Goal: Information Seeking & Learning: Learn about a topic

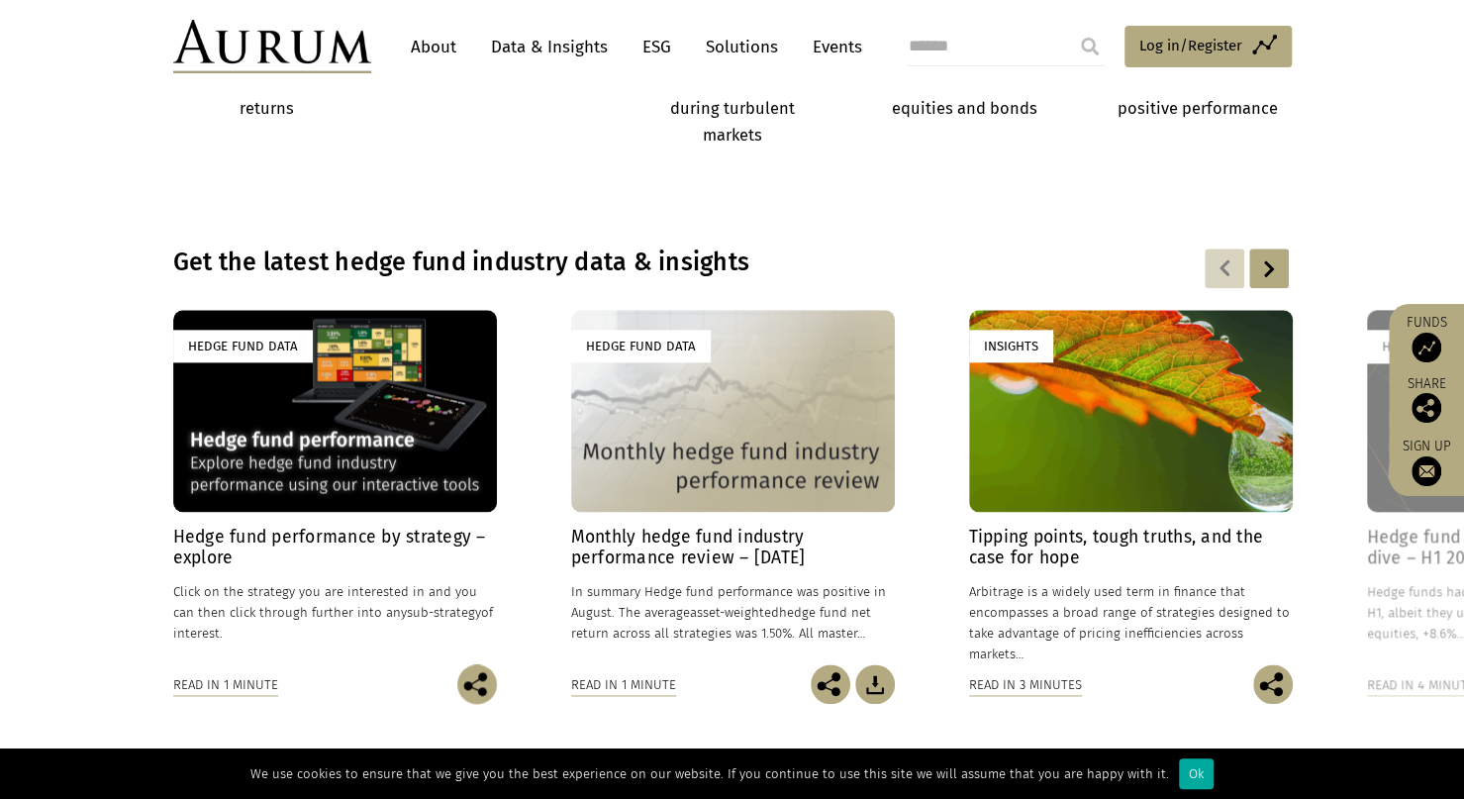
scroll to position [1286, 0]
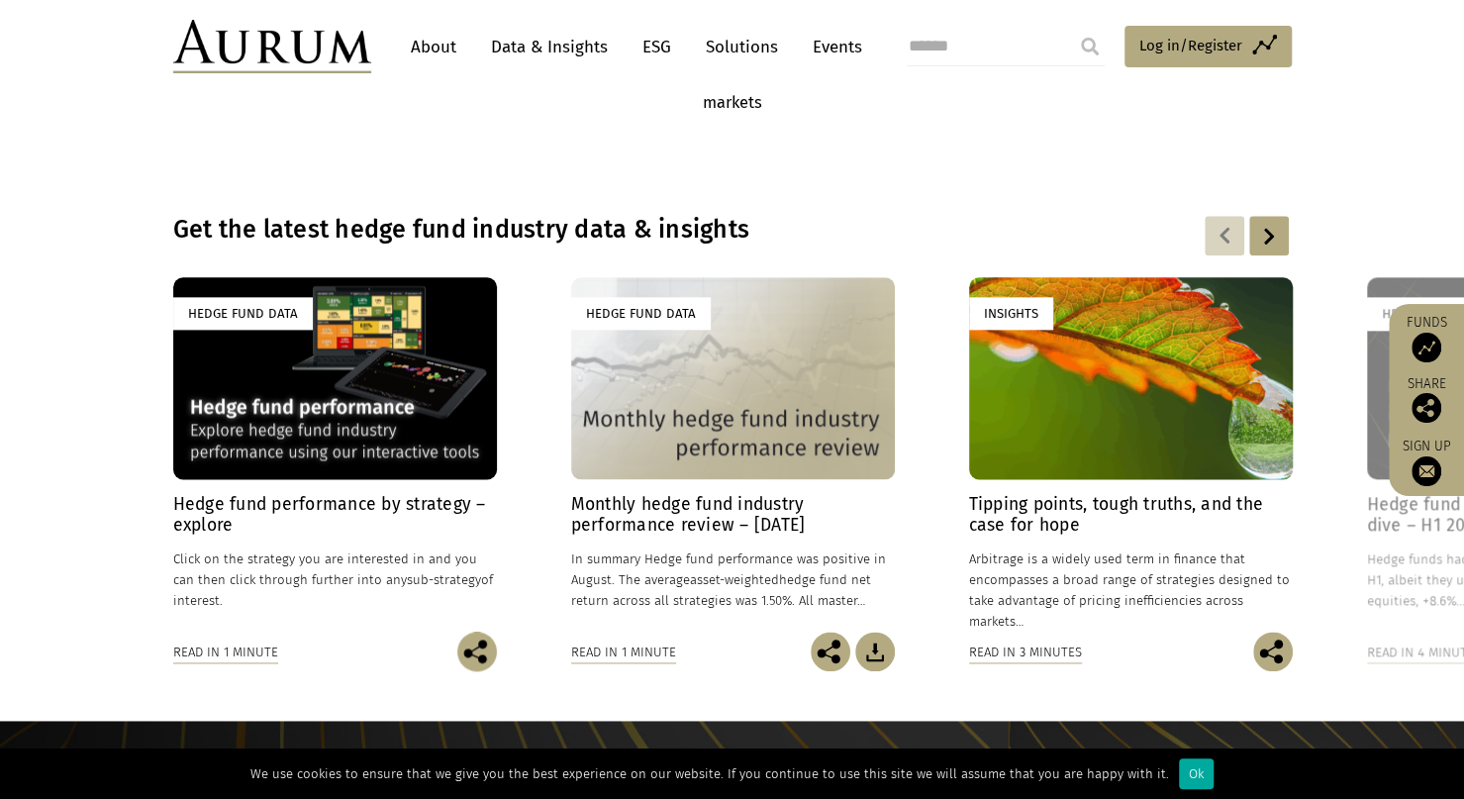
click at [343, 574] on p "Click on the strategy you are interested in and you can then click through furt…" at bounding box center [335, 579] width 324 height 62
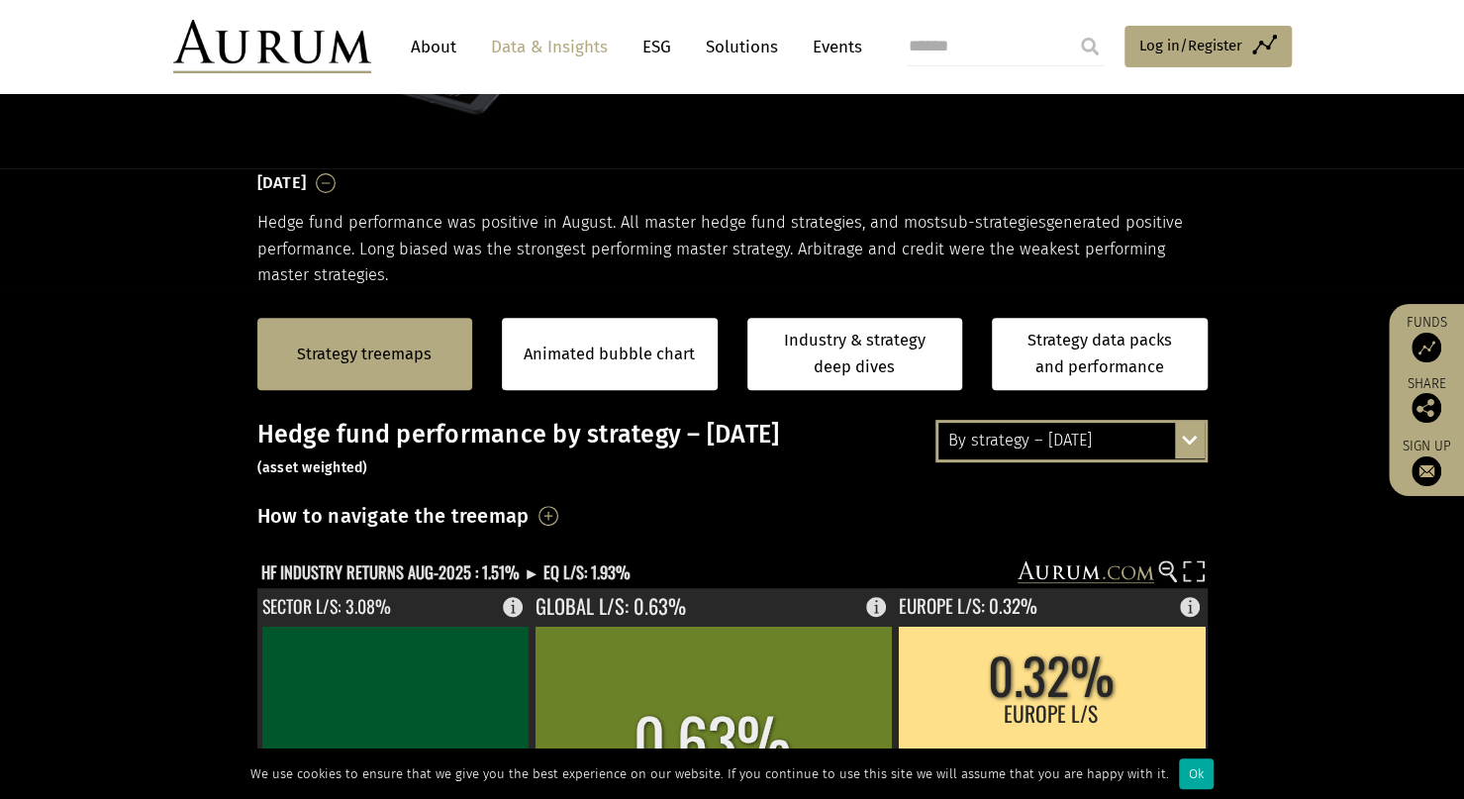
scroll to position [297, 0]
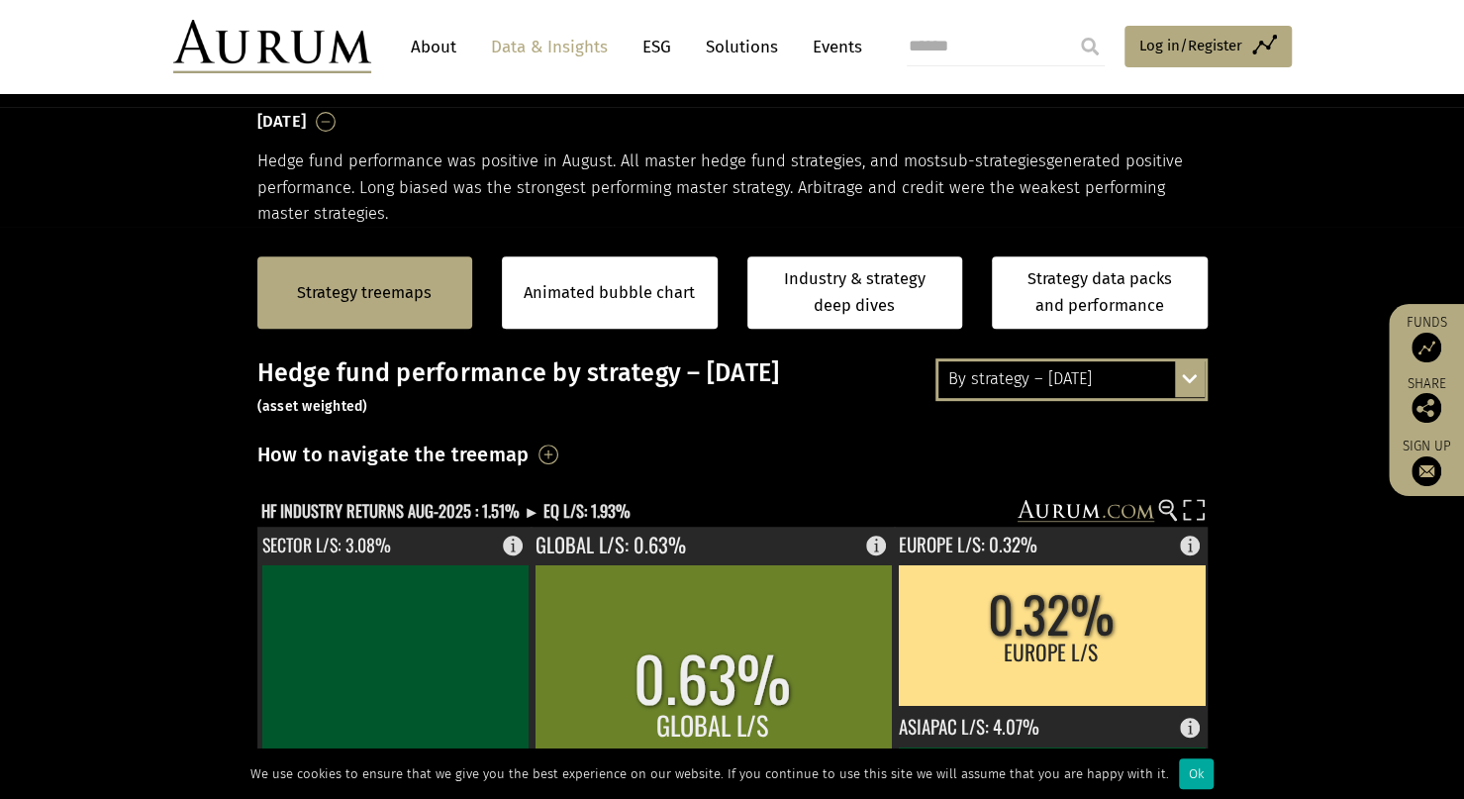
click at [1086, 387] on div "By strategy – August 2025" at bounding box center [1071, 379] width 266 height 36
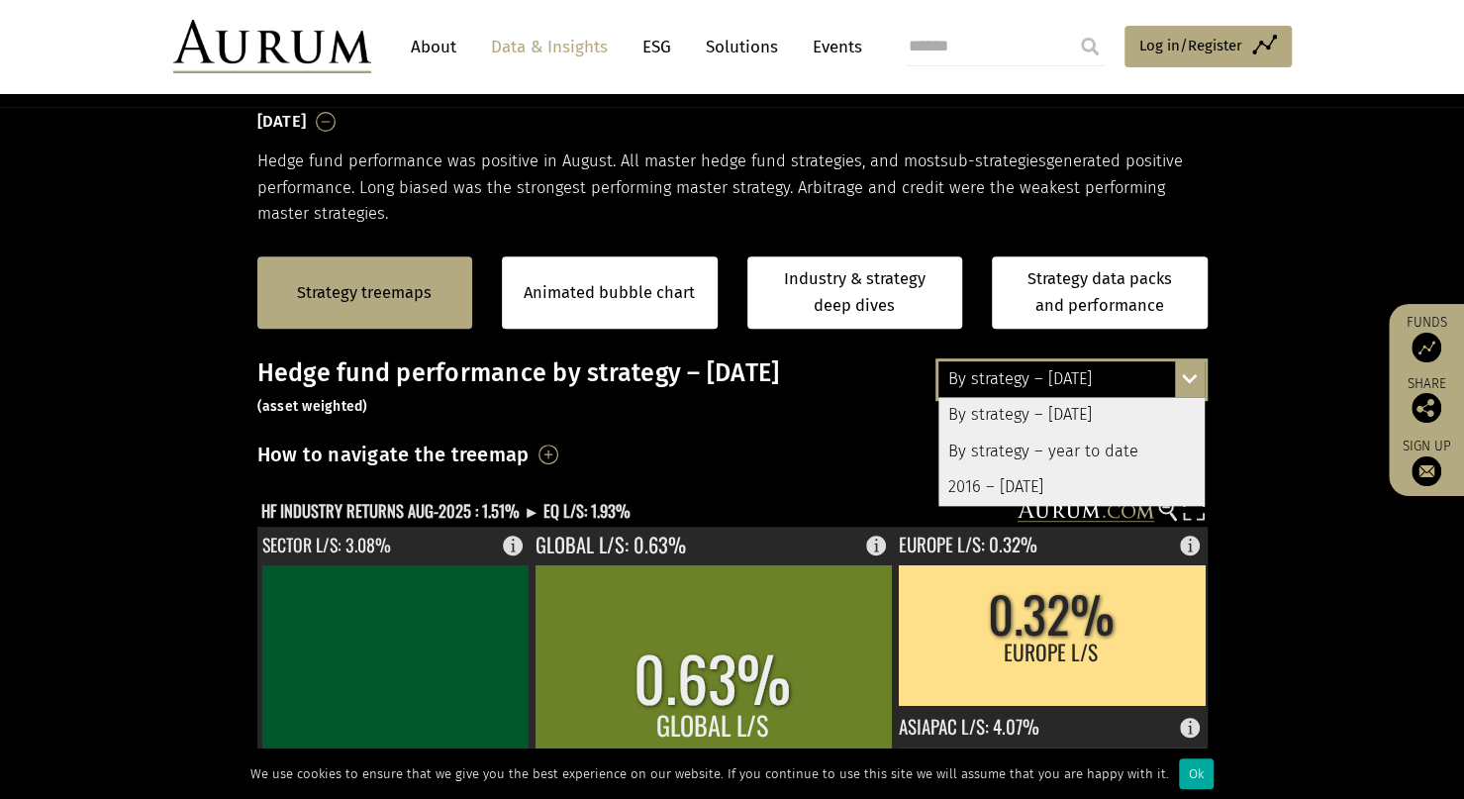
click at [1112, 446] on div "By strategy – year to date" at bounding box center [1071, 451] width 266 height 36
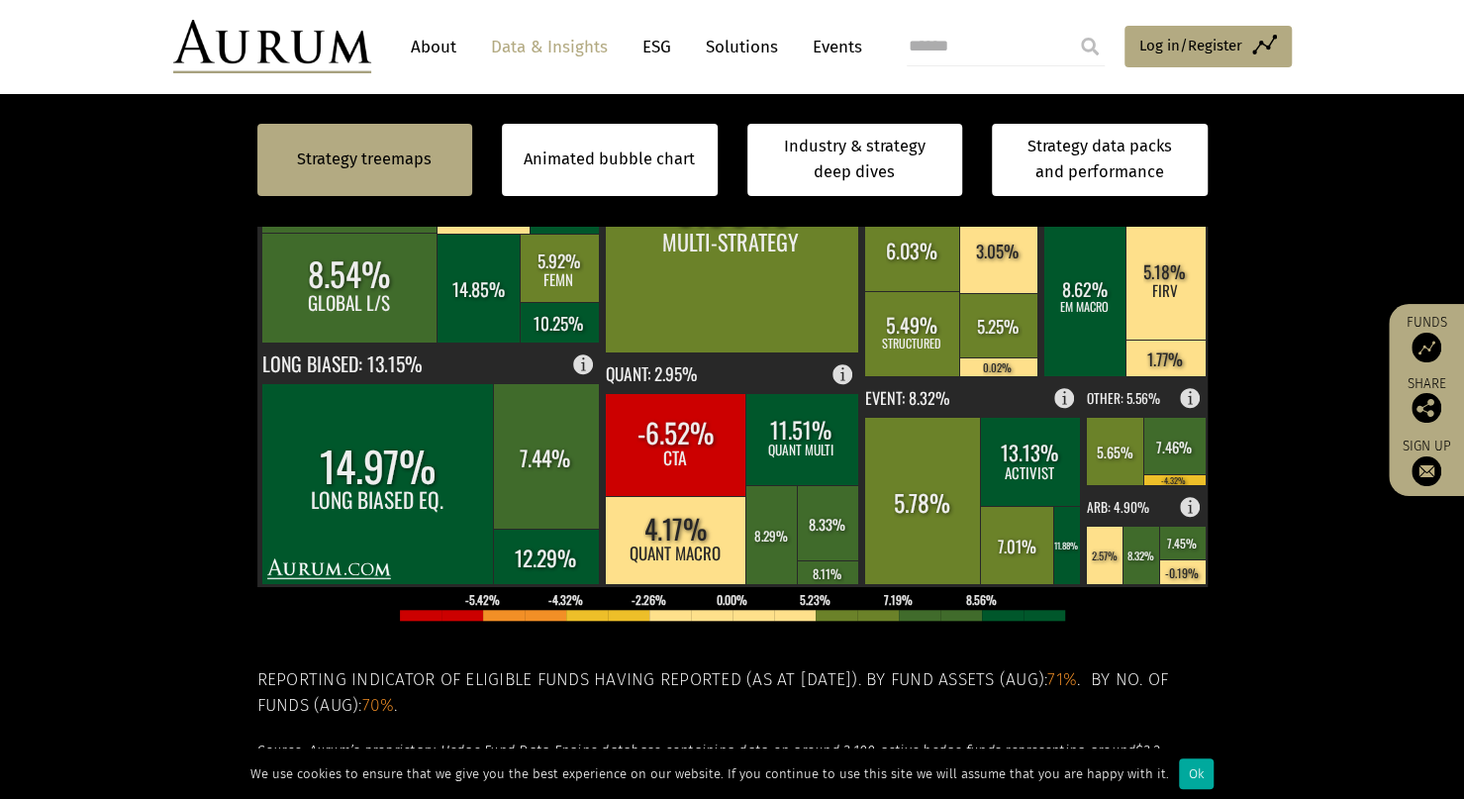
scroll to position [792, 0]
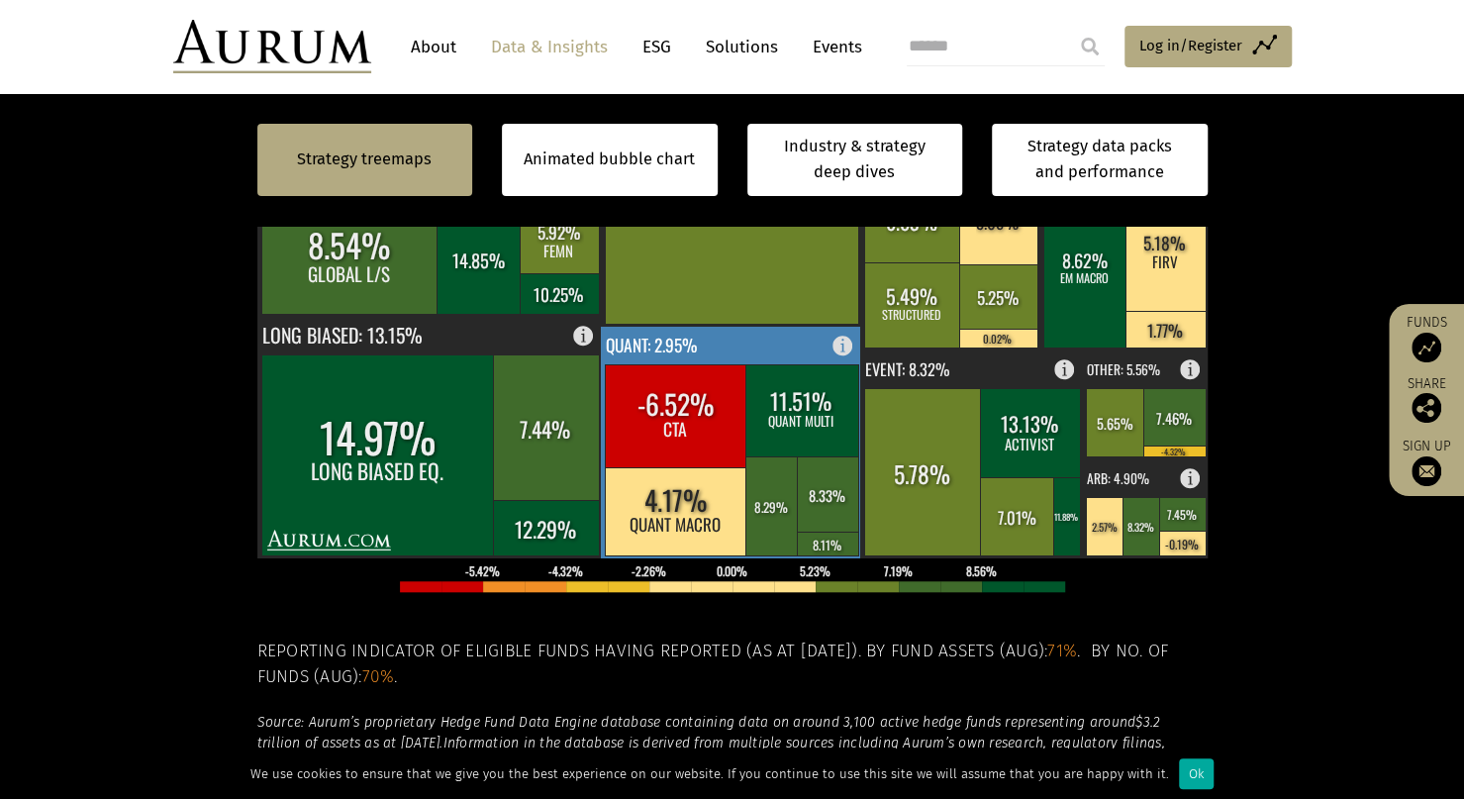
click at [782, 413] on rect at bounding box center [801, 410] width 113 height 92
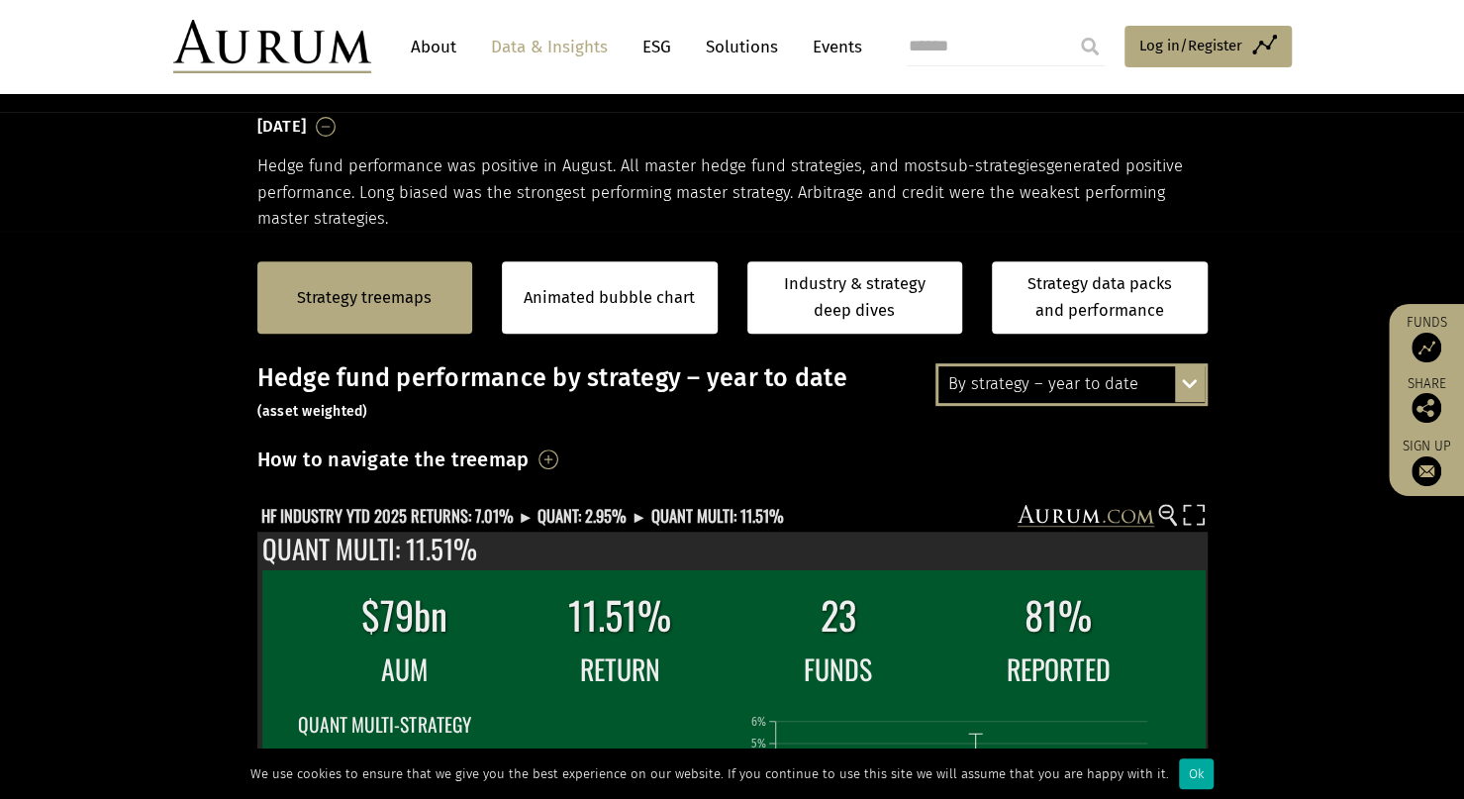
scroll to position [198, 0]
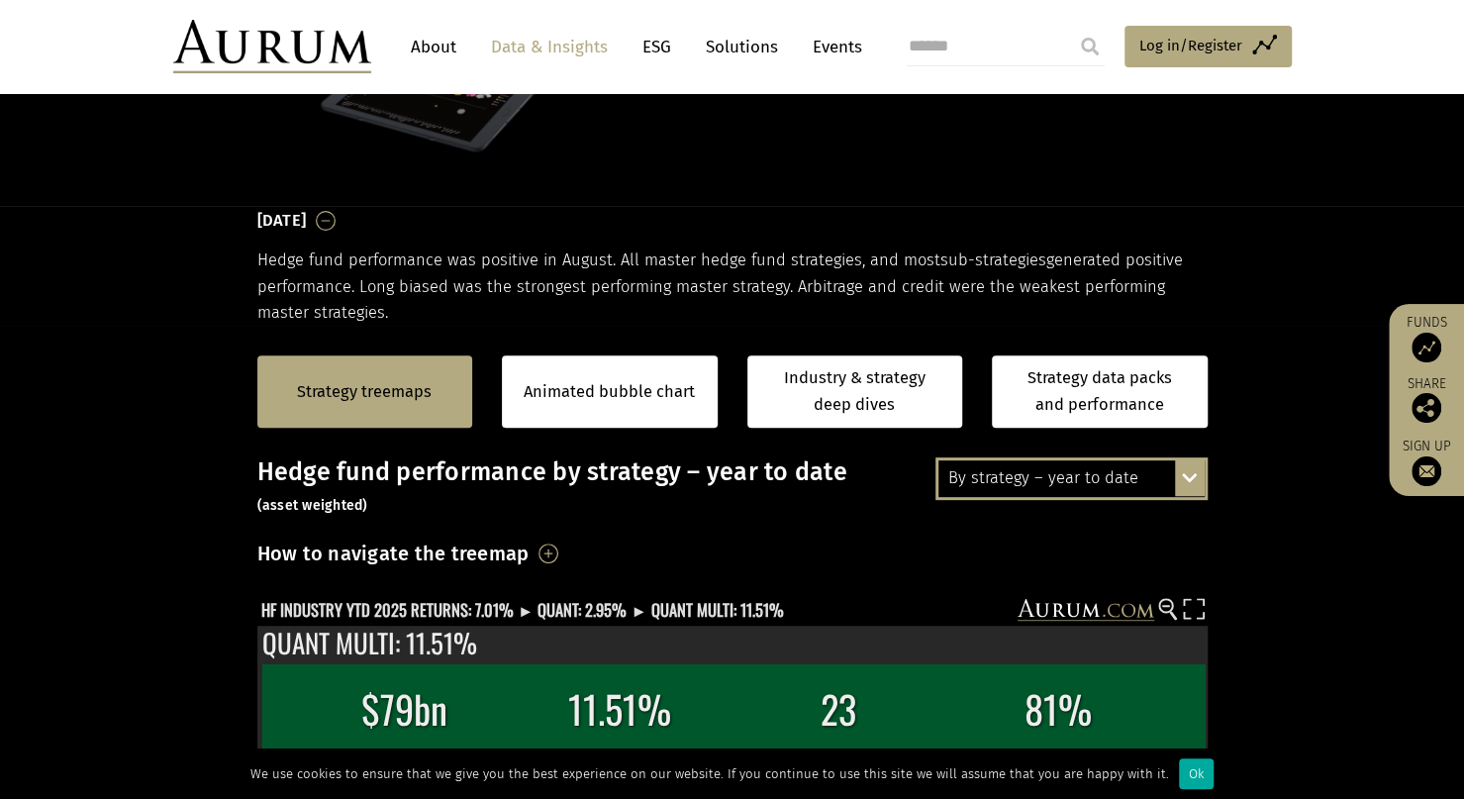
click at [529, 552] on h3 "How to navigate the treemap" at bounding box center [393, 553] width 272 height 34
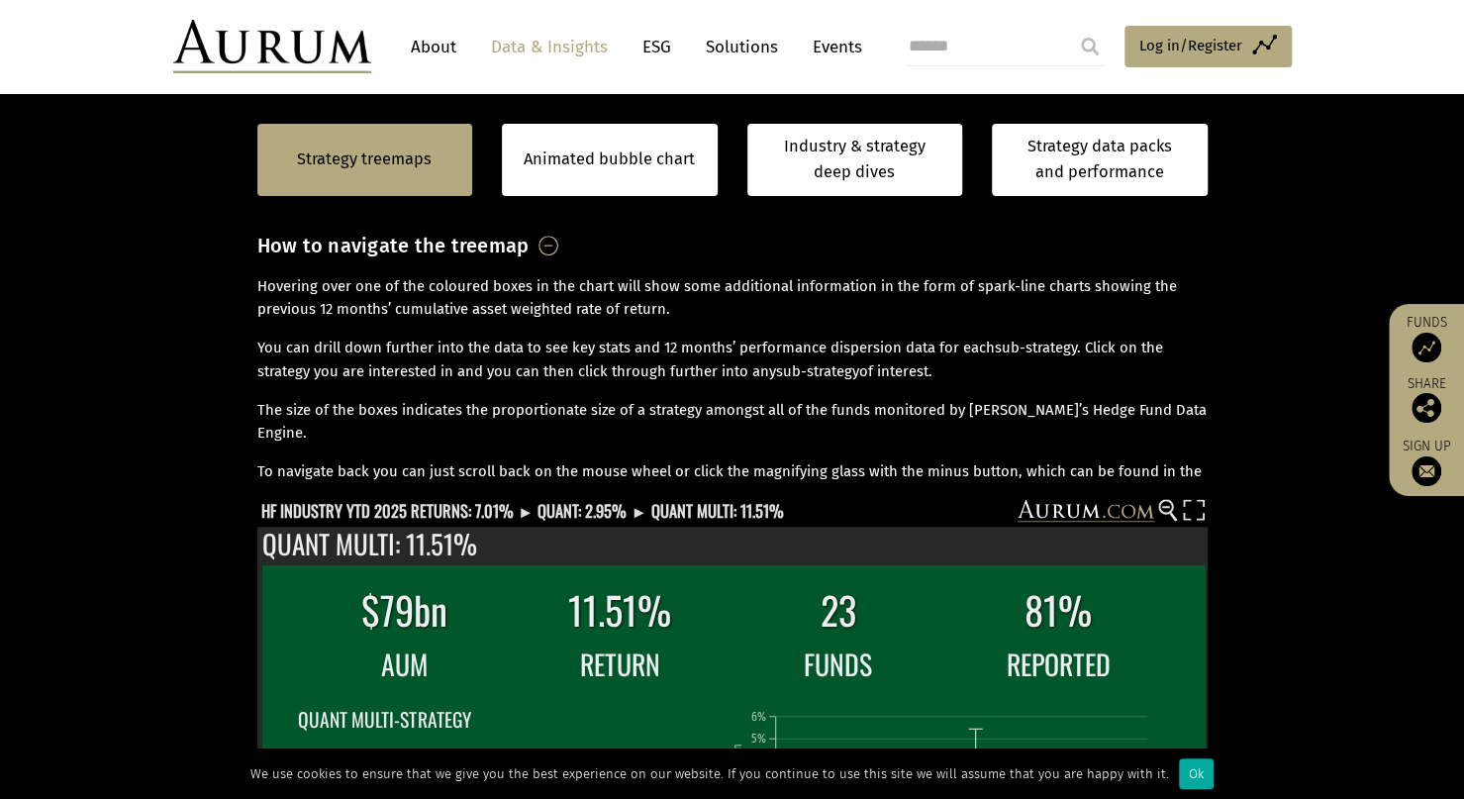
scroll to position [693, 0]
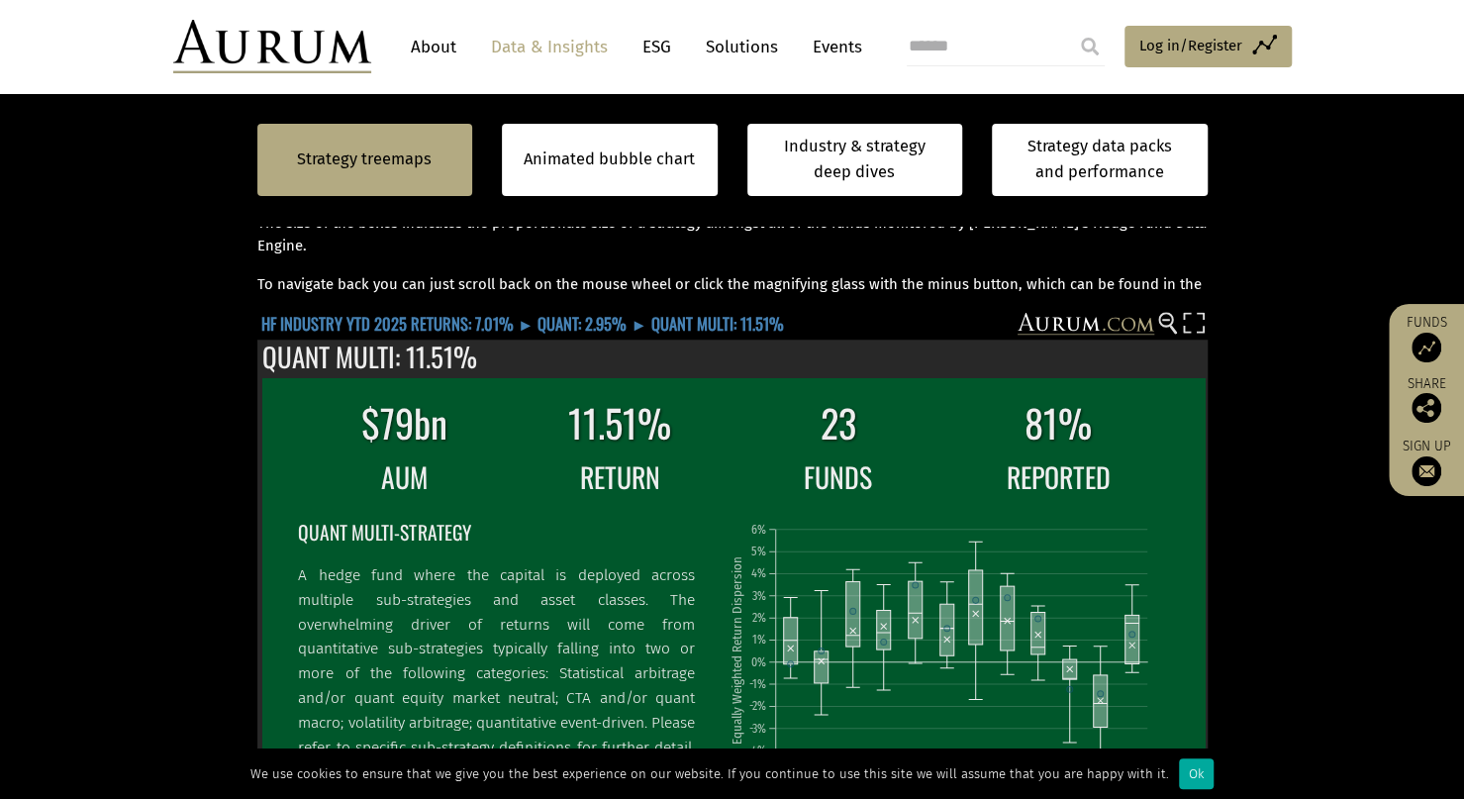
click at [582, 328] on text "HF INDUSTRY YTD 2025 RETURNS: 7.01% ► QUANT: 2.95% ► QUANT MULTI: 11.51%" at bounding box center [522, 322] width 522 height 25
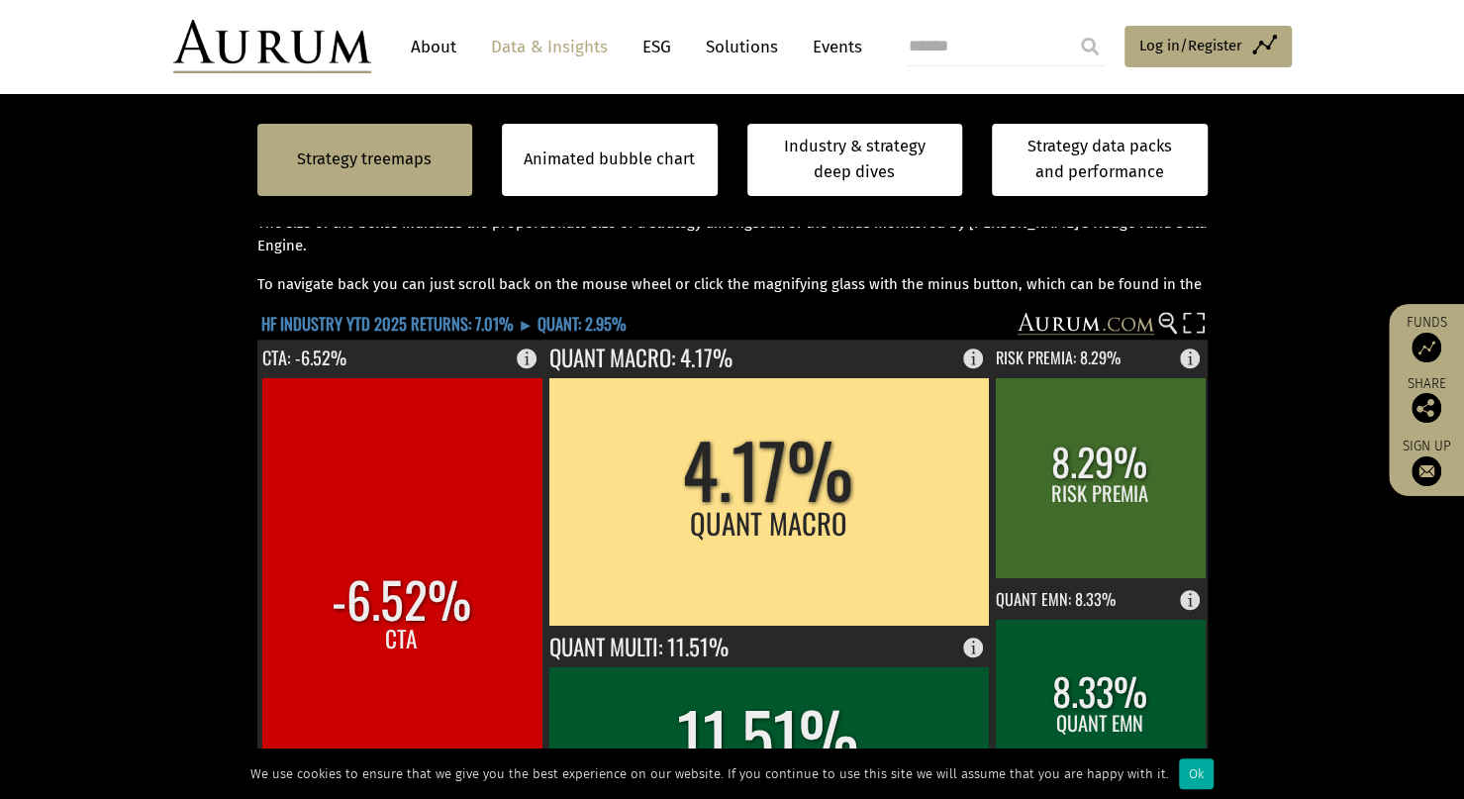
click at [582, 328] on text "HF INDUSTRY YTD 2025 RETURNS: 7.01% ► QUANT: 2.95%" at bounding box center [443, 322] width 365 height 25
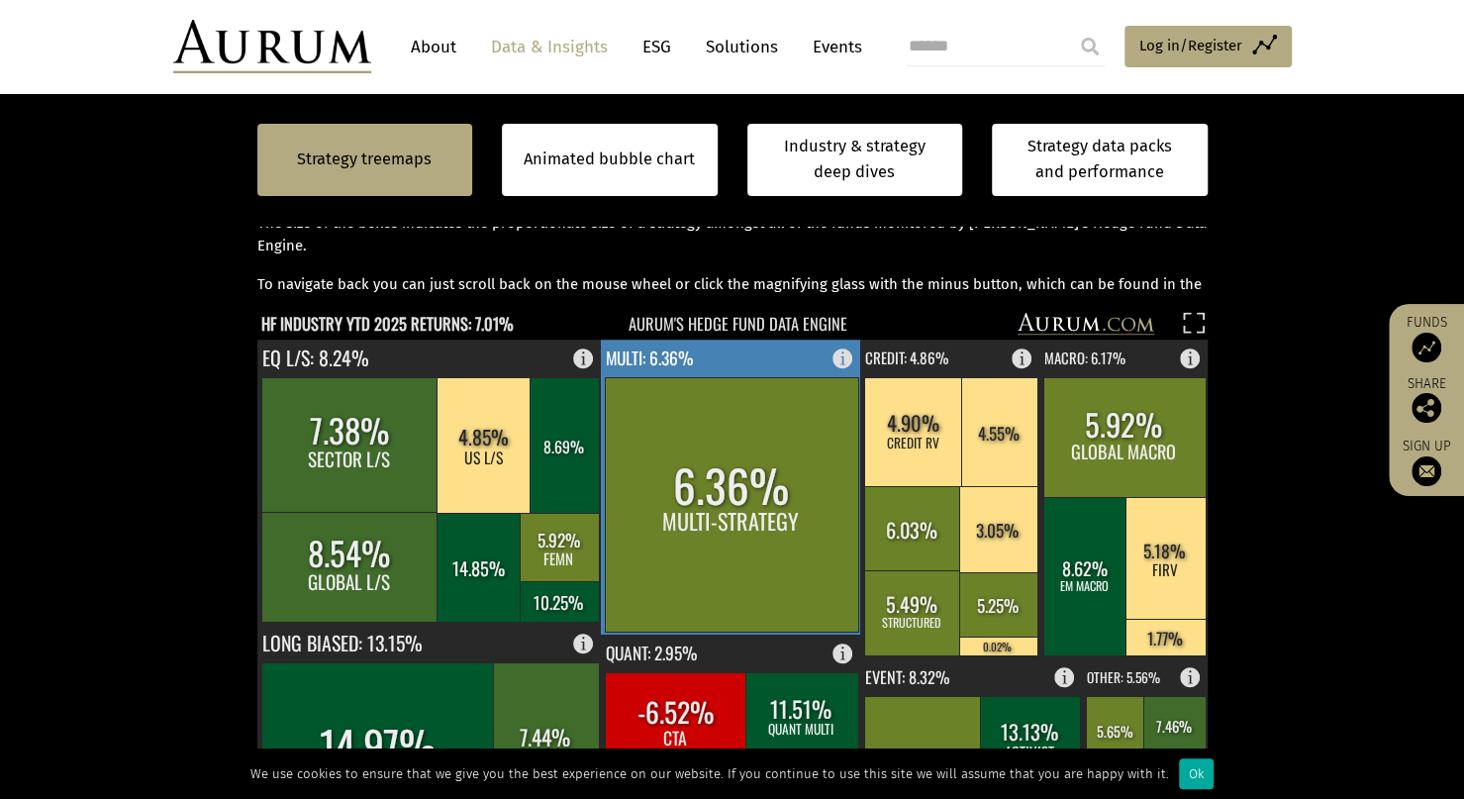
click at [712, 447] on rect at bounding box center [731, 504] width 253 height 254
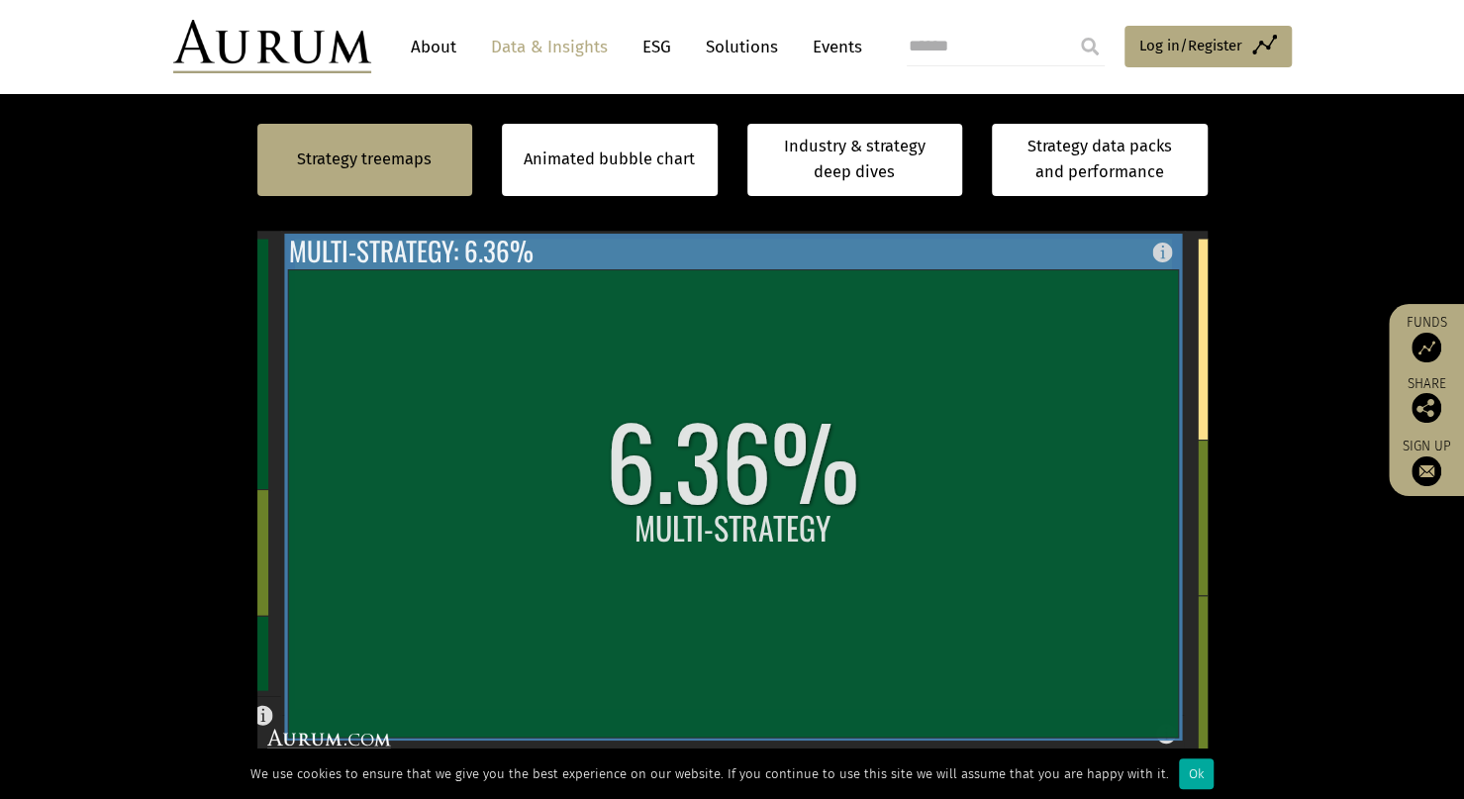
scroll to position [891, 0]
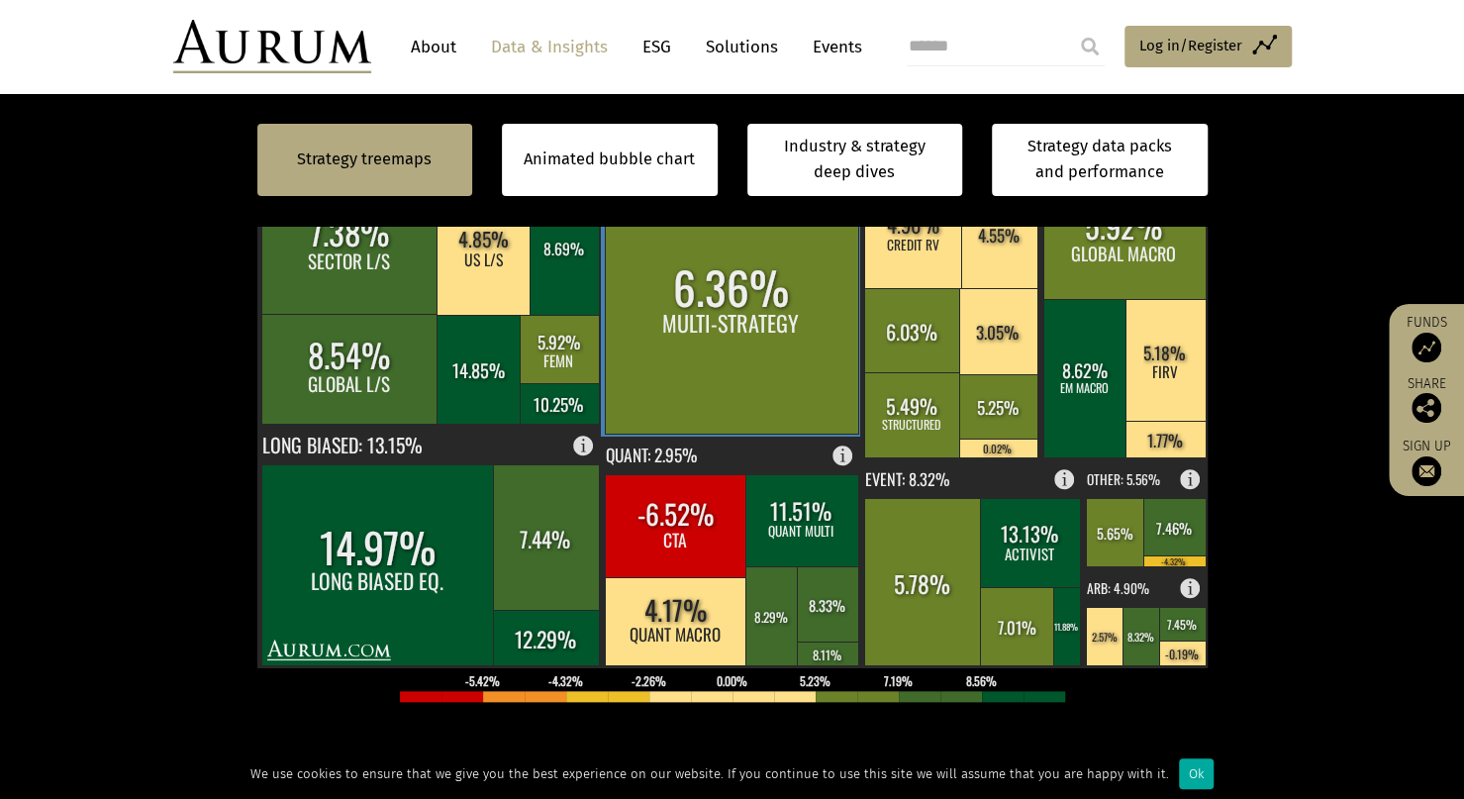
click at [718, 344] on rect at bounding box center [731, 306] width 253 height 254
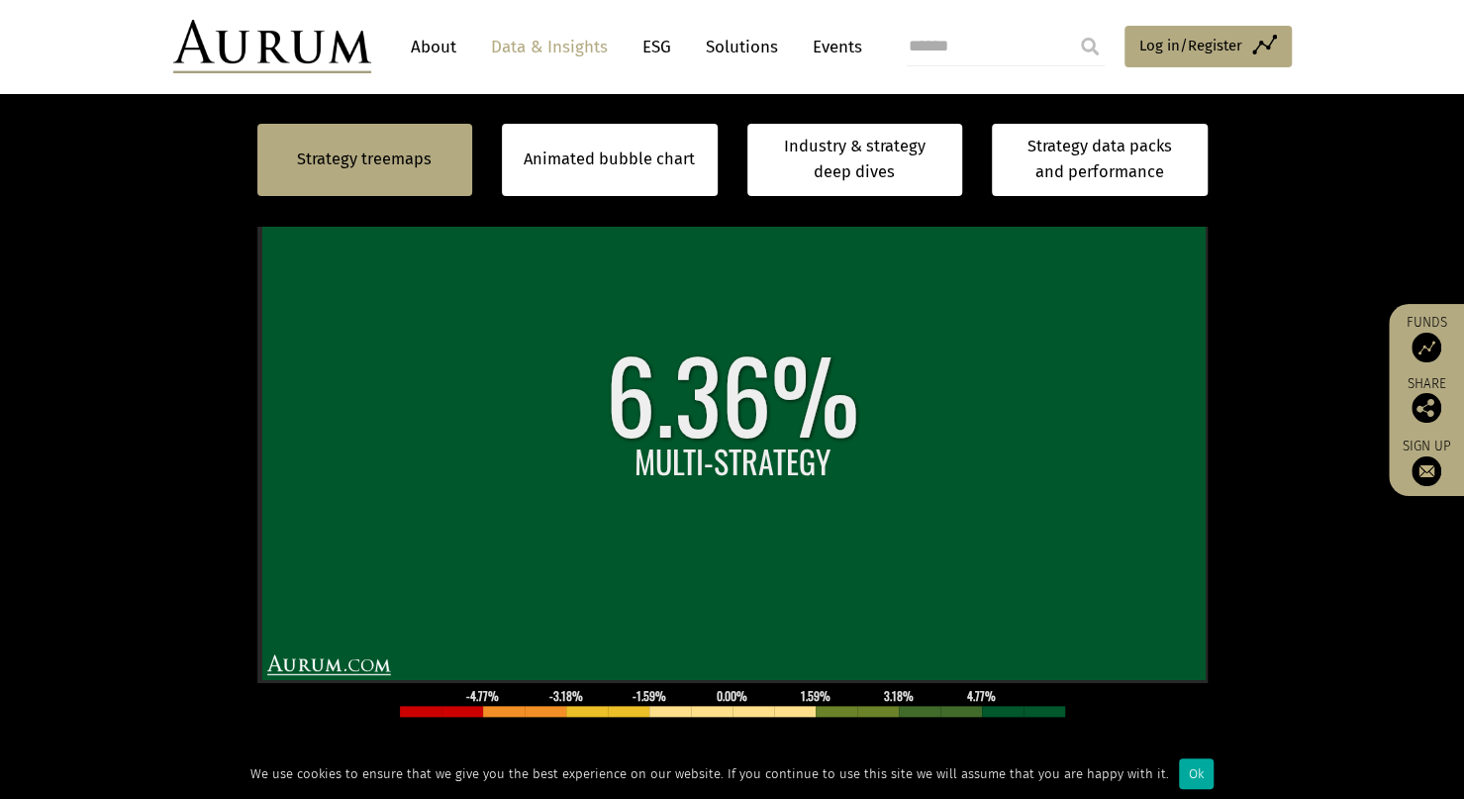
scroll to position [792, 0]
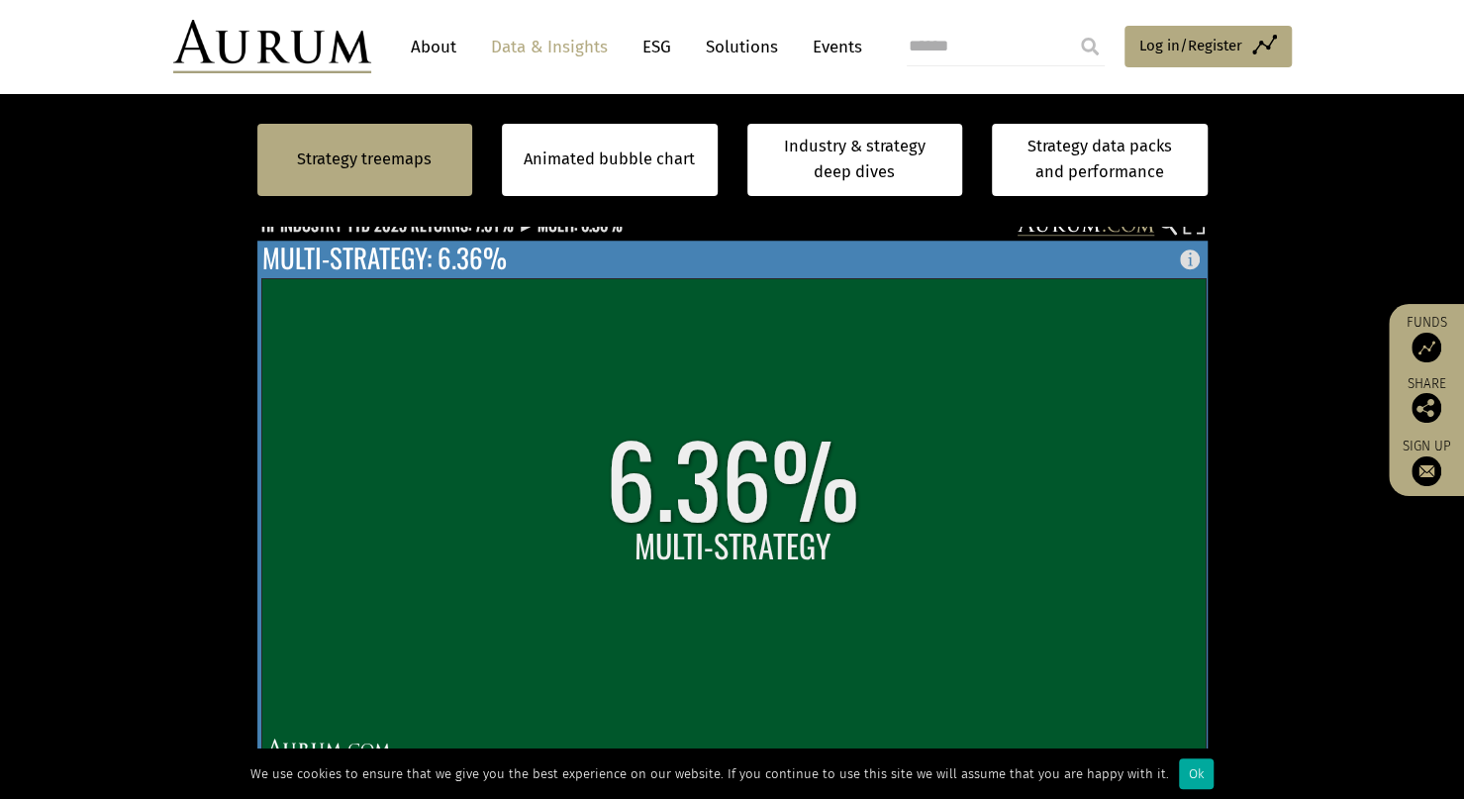
click at [1189, 262] on rect at bounding box center [1195, 254] width 24 height 28
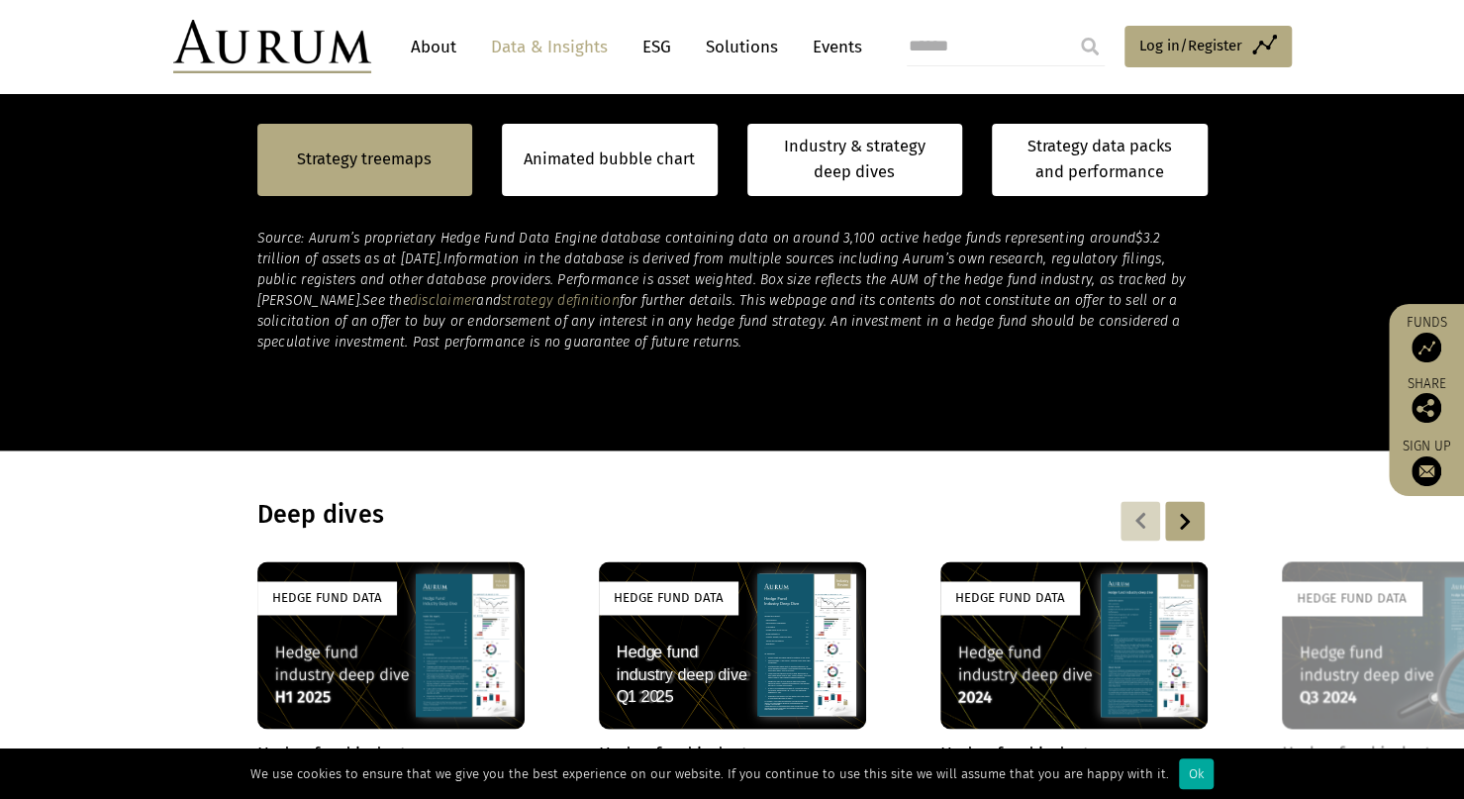
scroll to position [1880, 0]
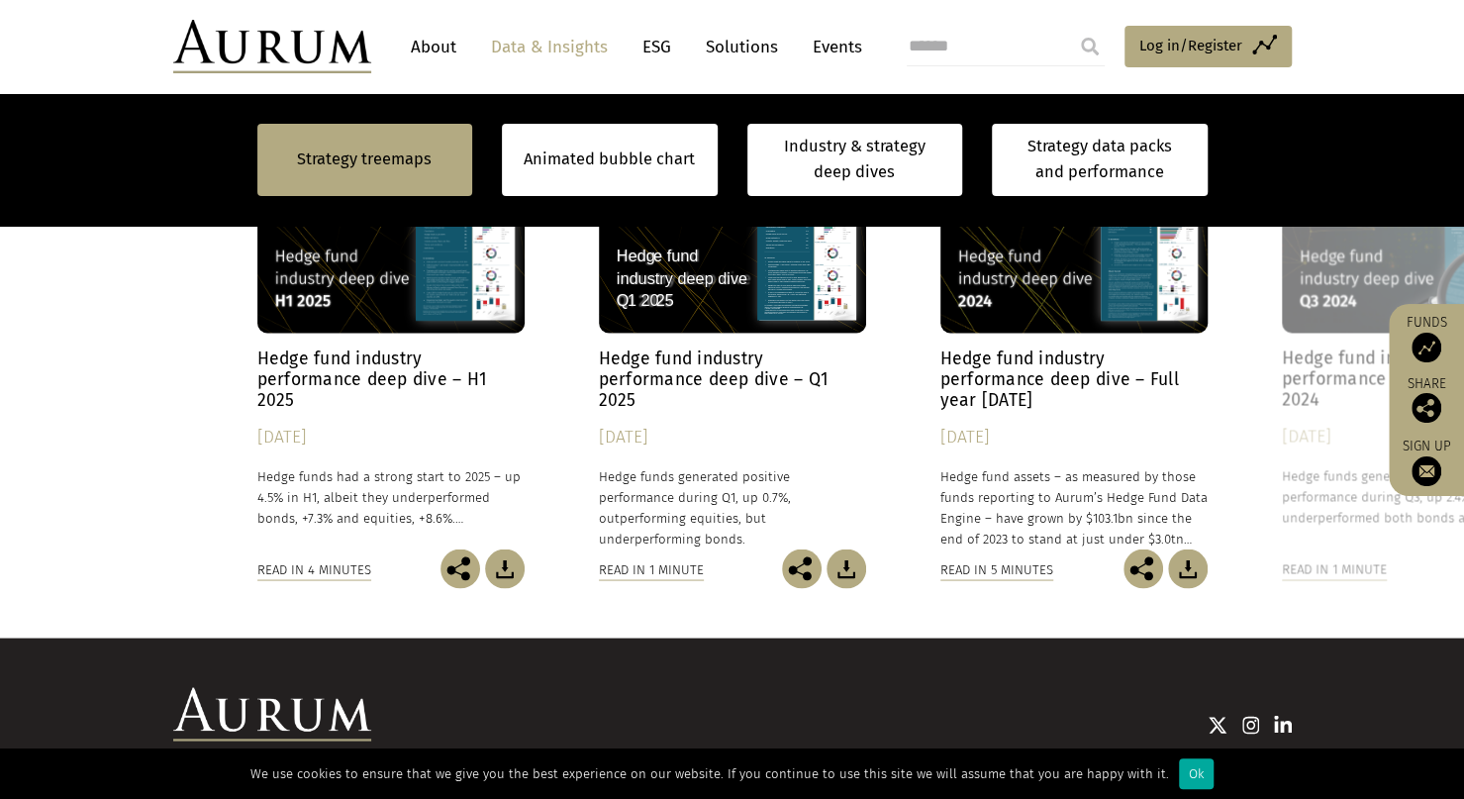
click at [352, 398] on h4 "Hedge fund industry performance deep dive – H1 2025" at bounding box center [390, 378] width 267 height 62
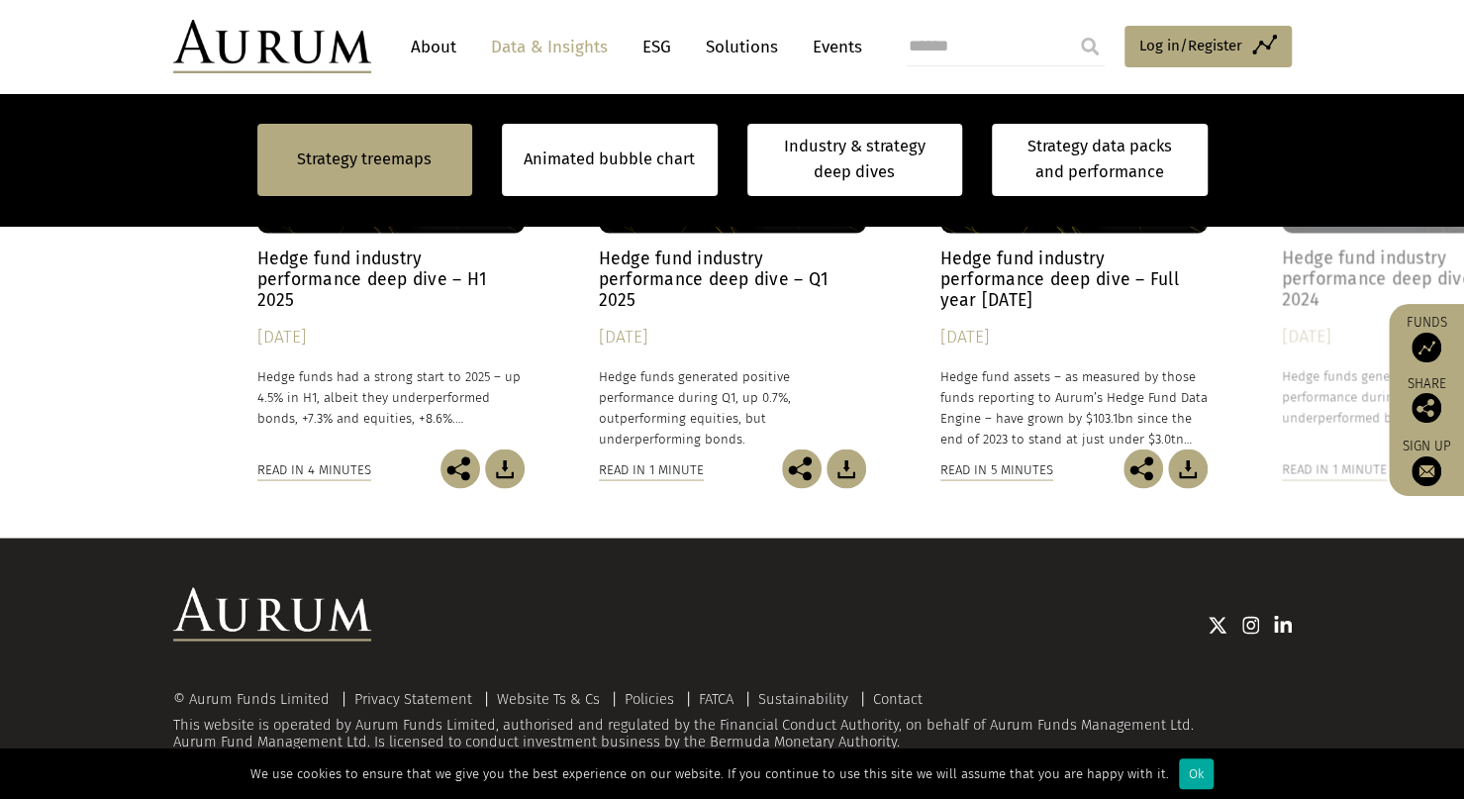
scroll to position [1981, 0]
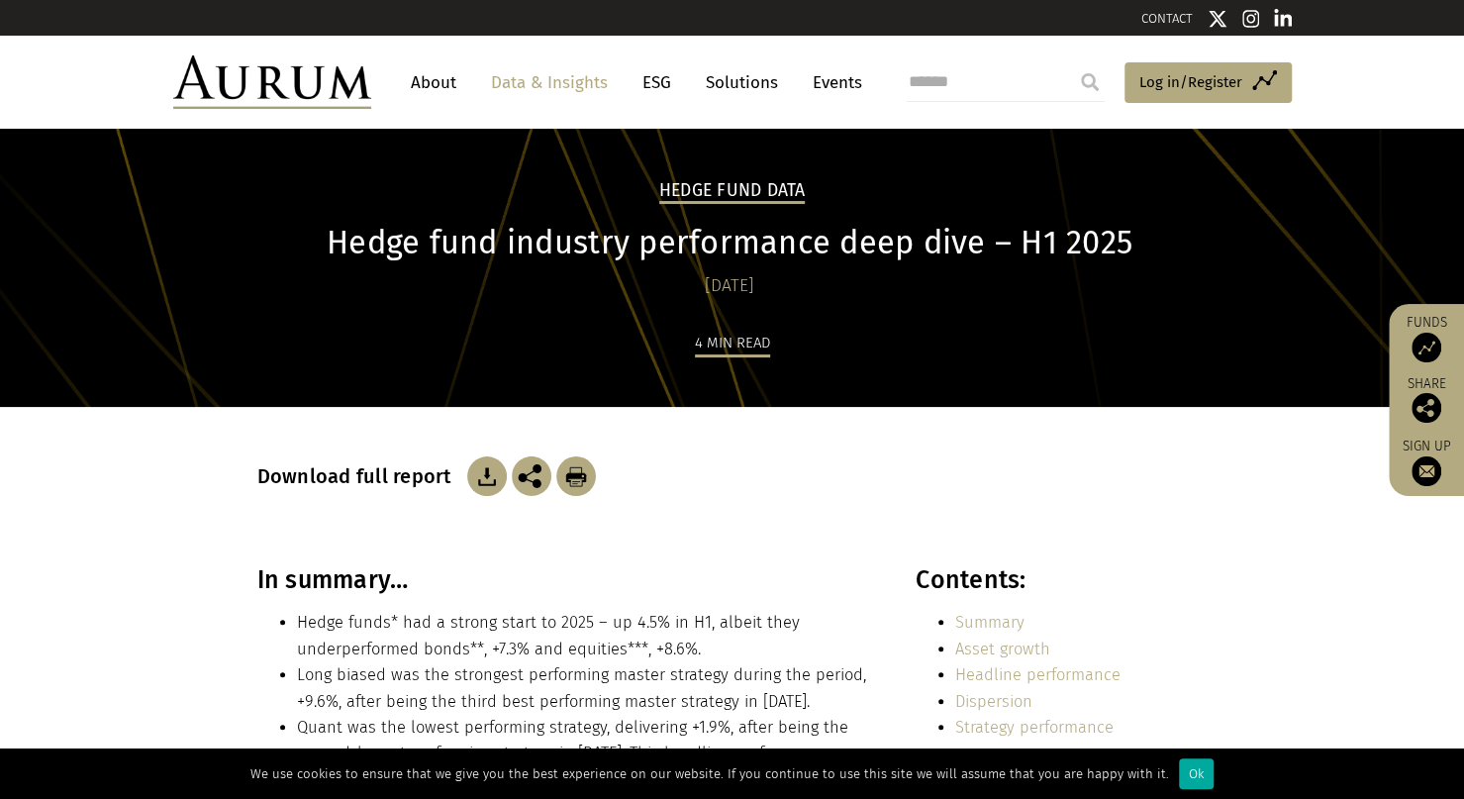
click at [758, 86] on link "Solutions" at bounding box center [742, 82] width 92 height 37
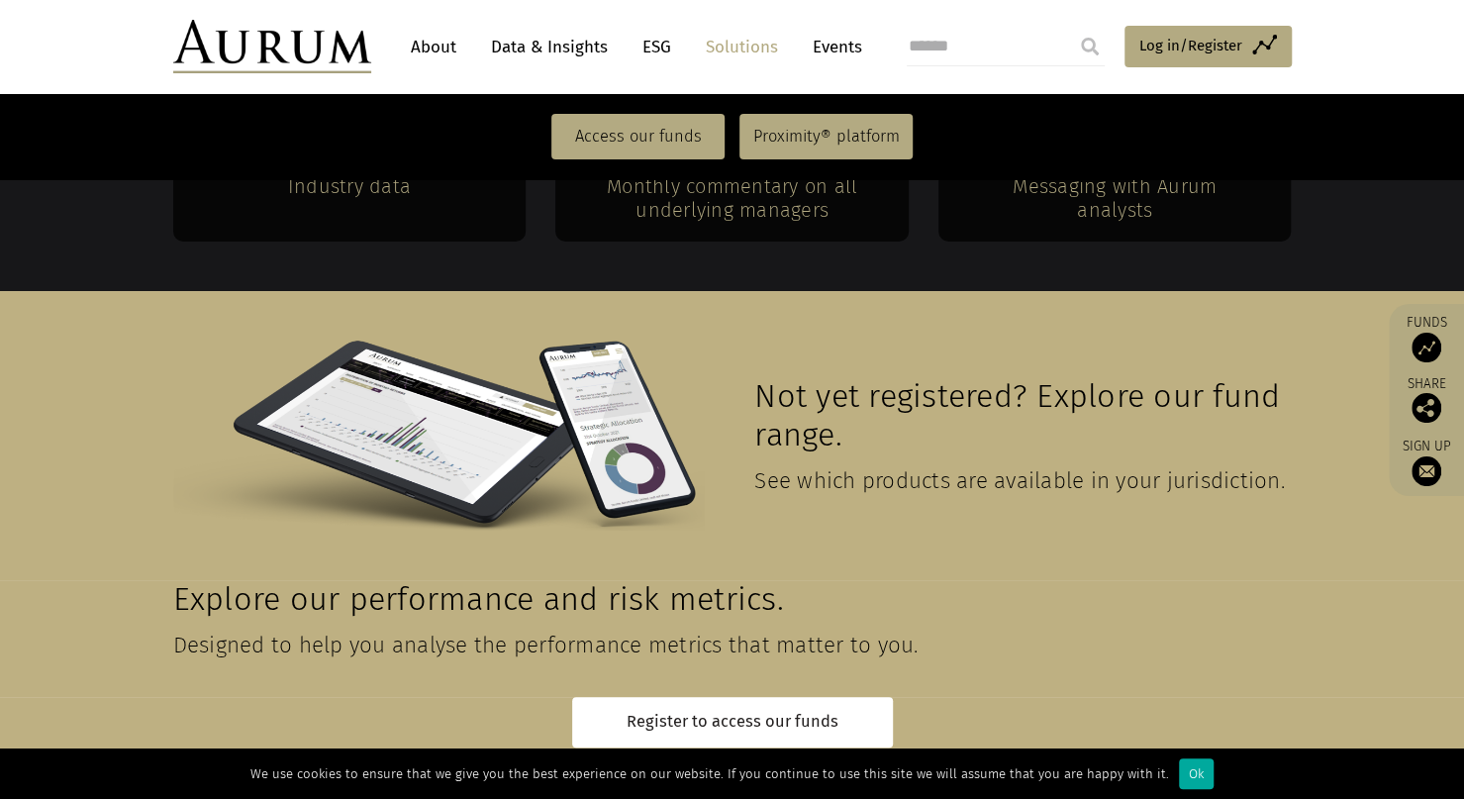
scroll to position [4445, 0]
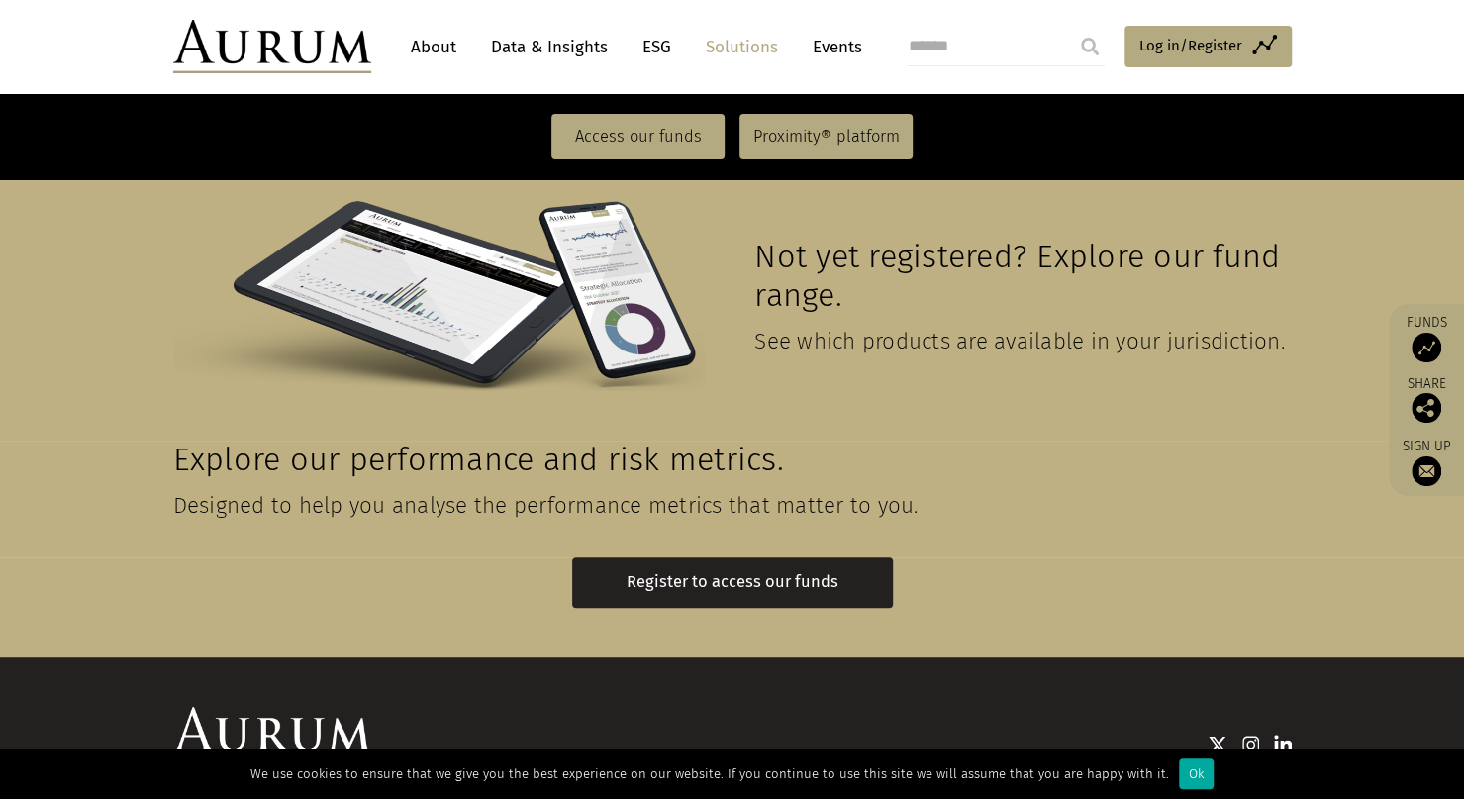
click at [750, 557] on link "Register to access our funds" at bounding box center [732, 582] width 321 height 50
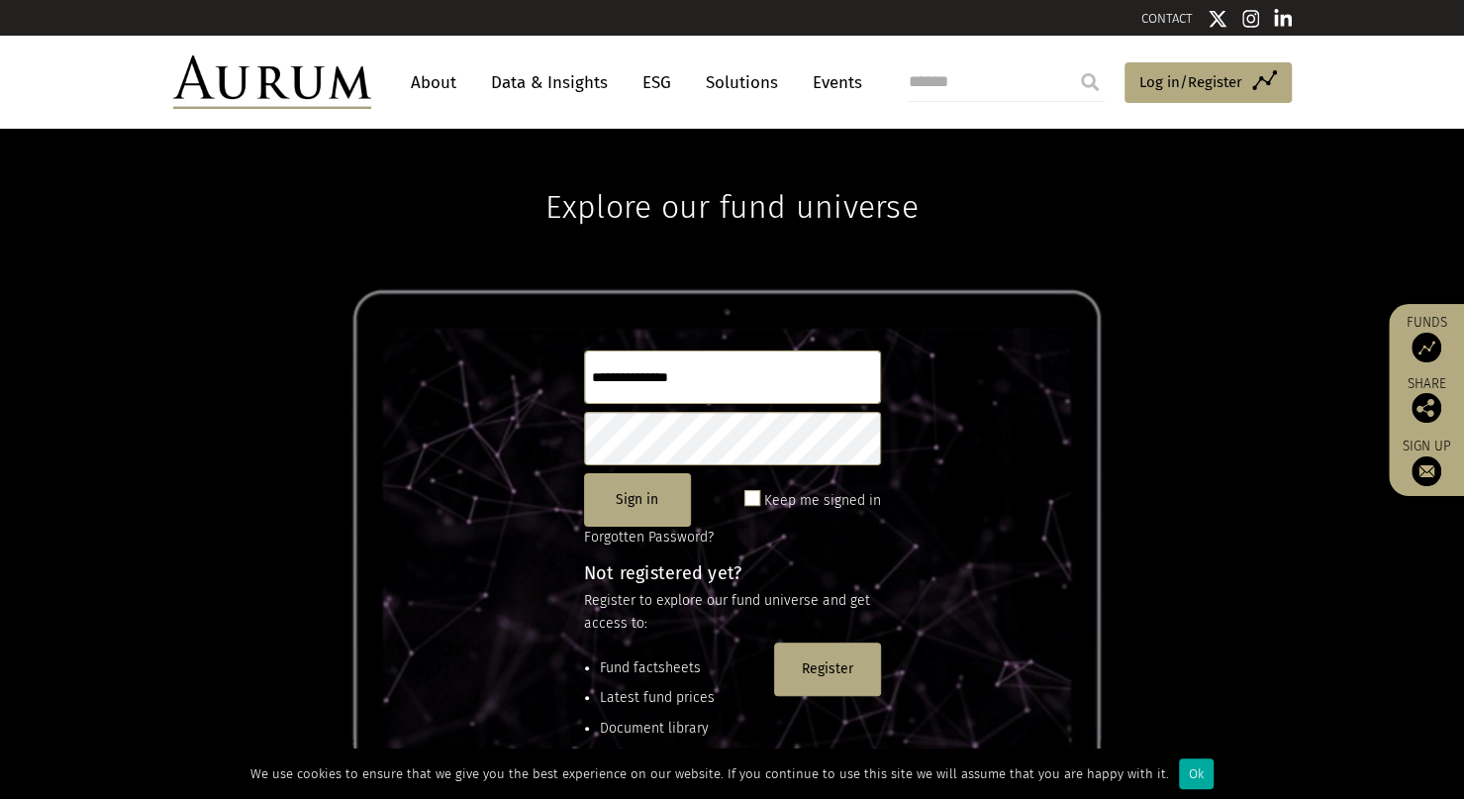
click at [823, 80] on link "Events" at bounding box center [832, 82] width 59 height 37
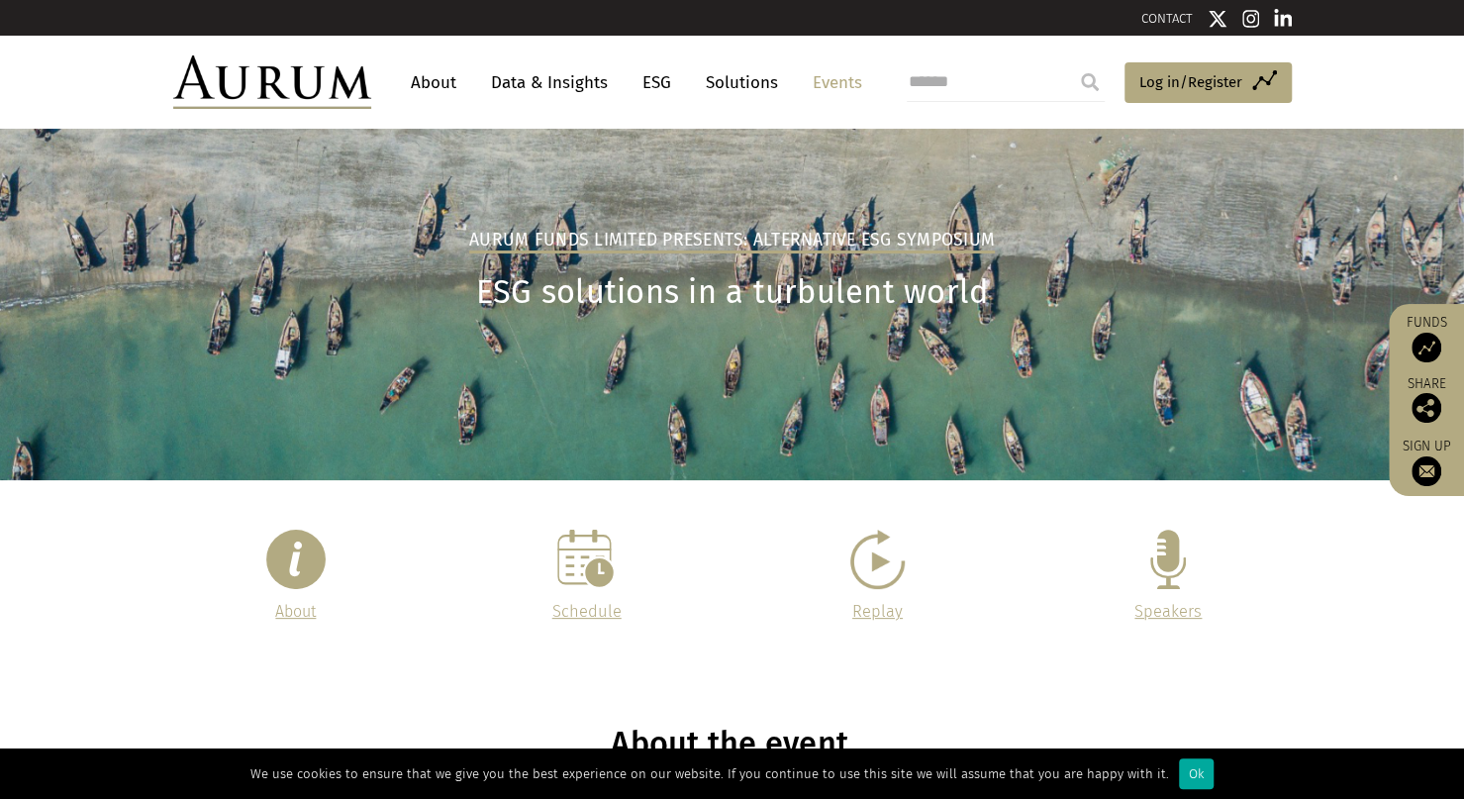
click at [592, 81] on link "Data & Insights" at bounding box center [549, 82] width 137 height 37
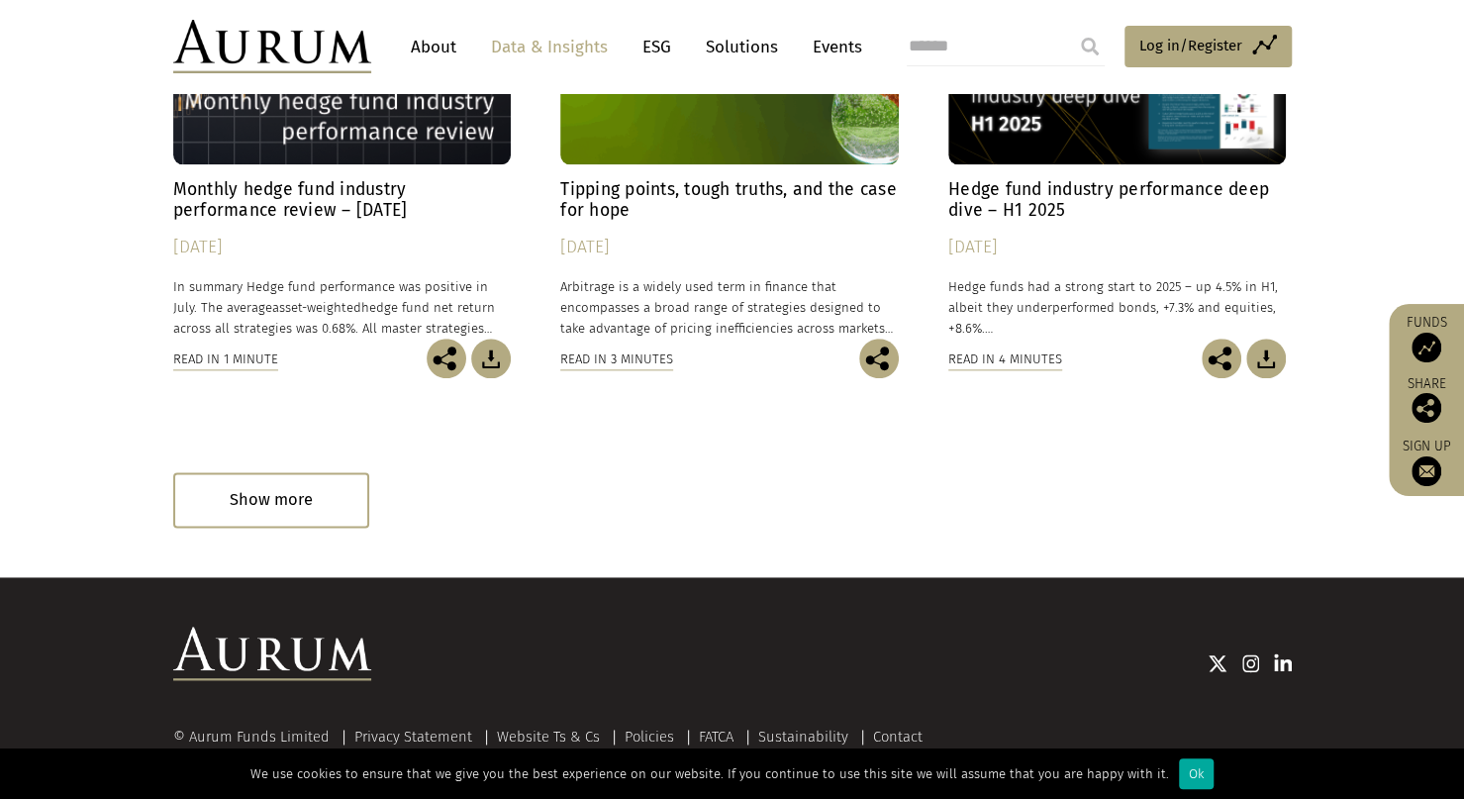
scroll to position [1278, 0]
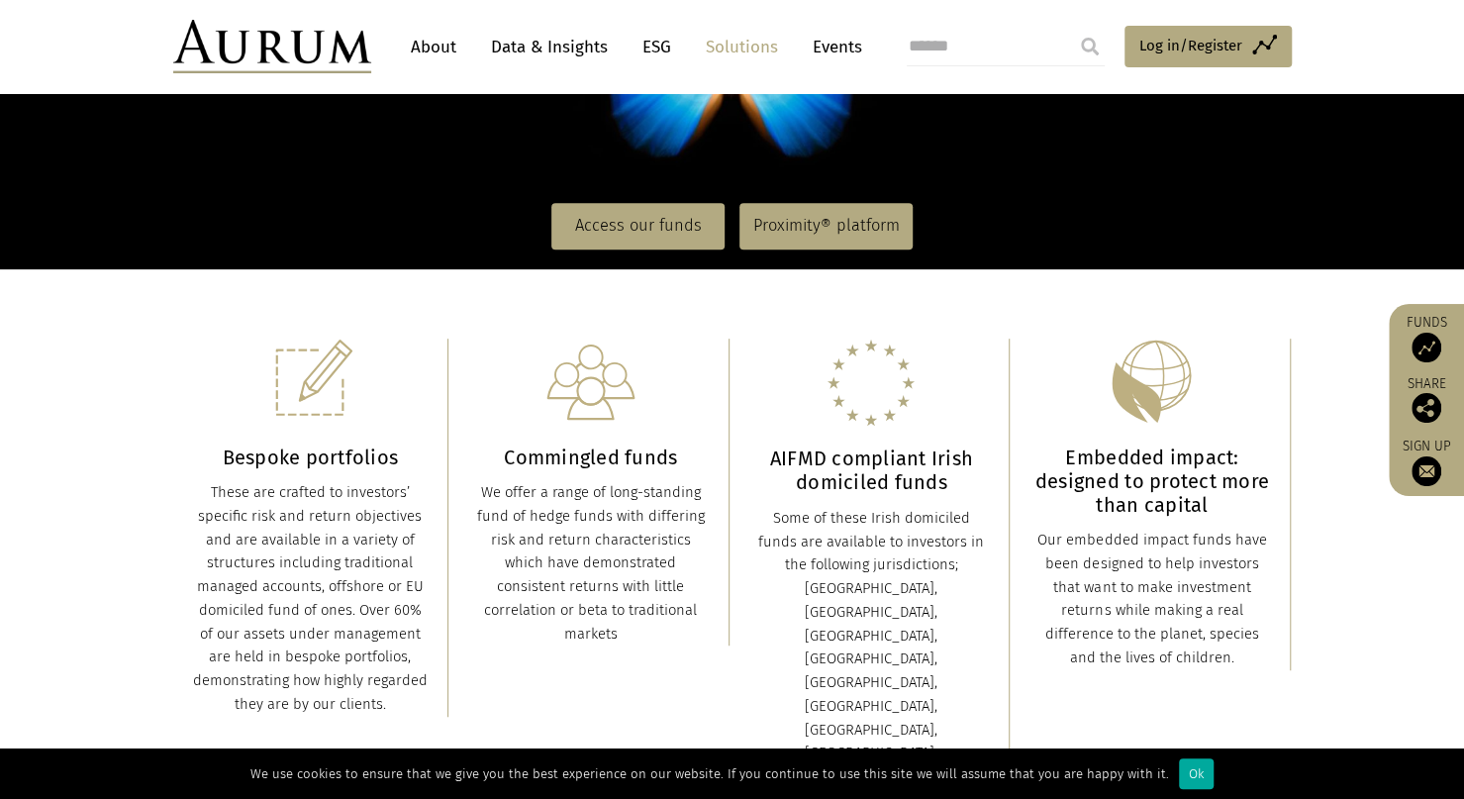
scroll to position [297, 0]
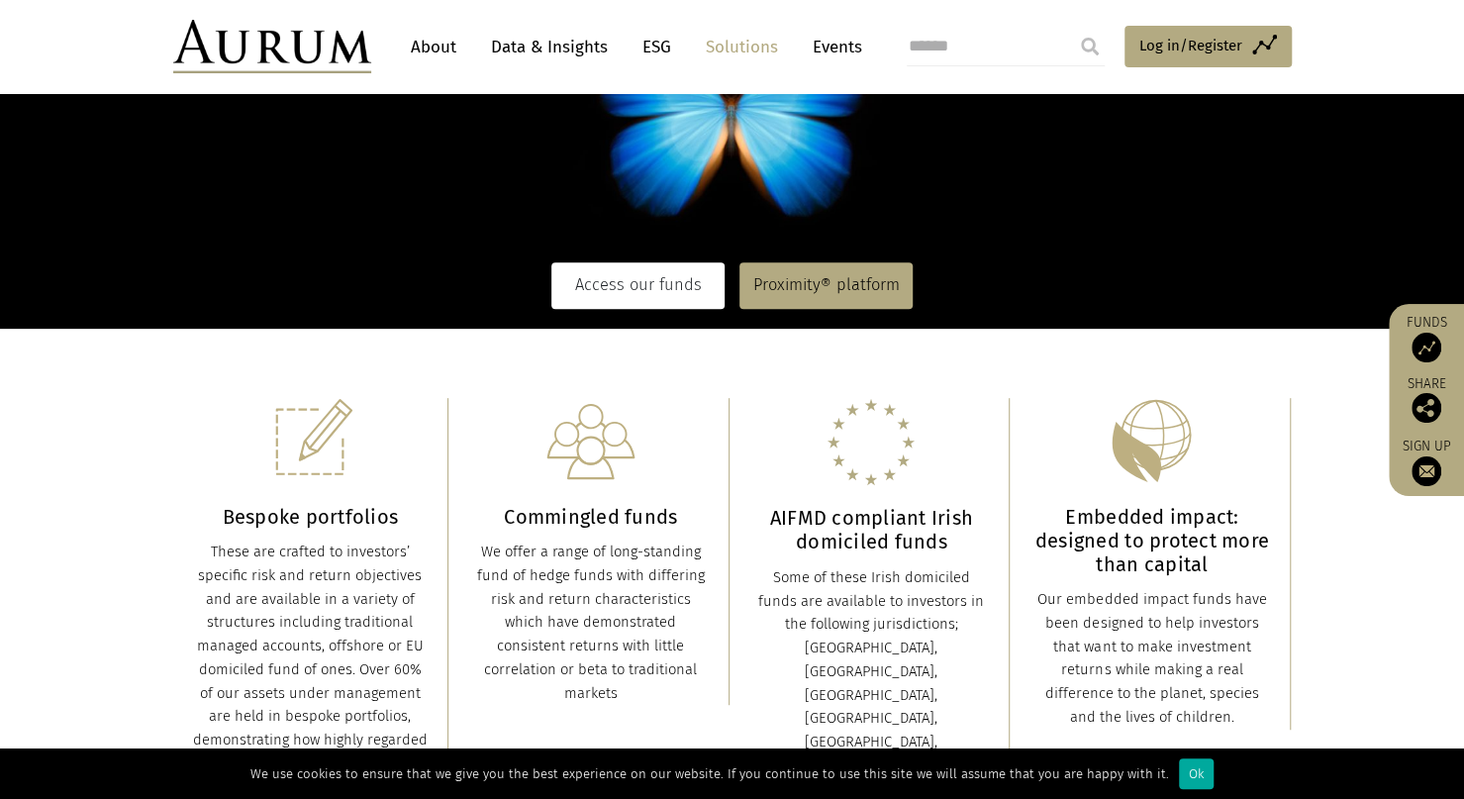
click at [633, 298] on link "Access our funds" at bounding box center [637, 285] width 173 height 46
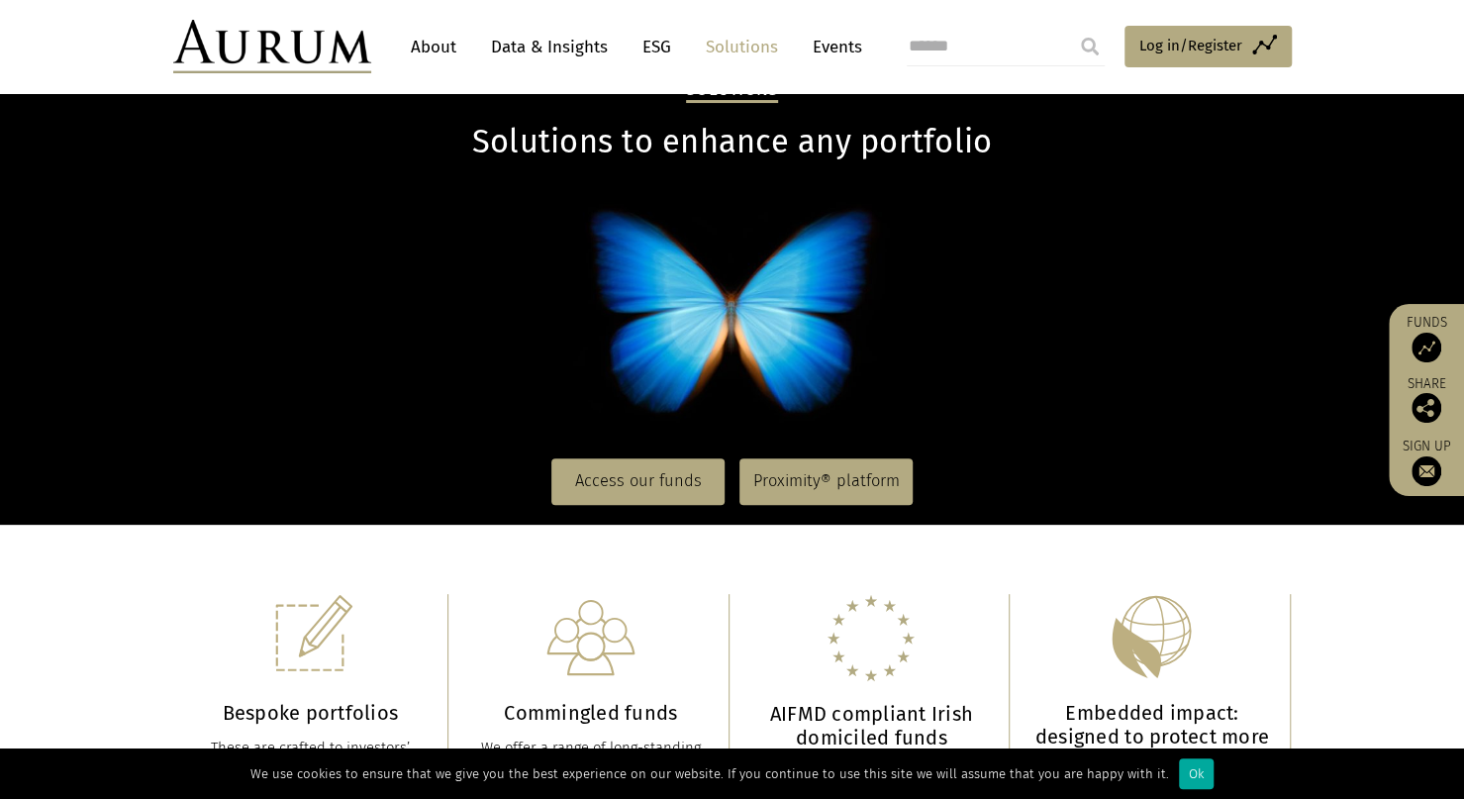
scroll to position [99, 0]
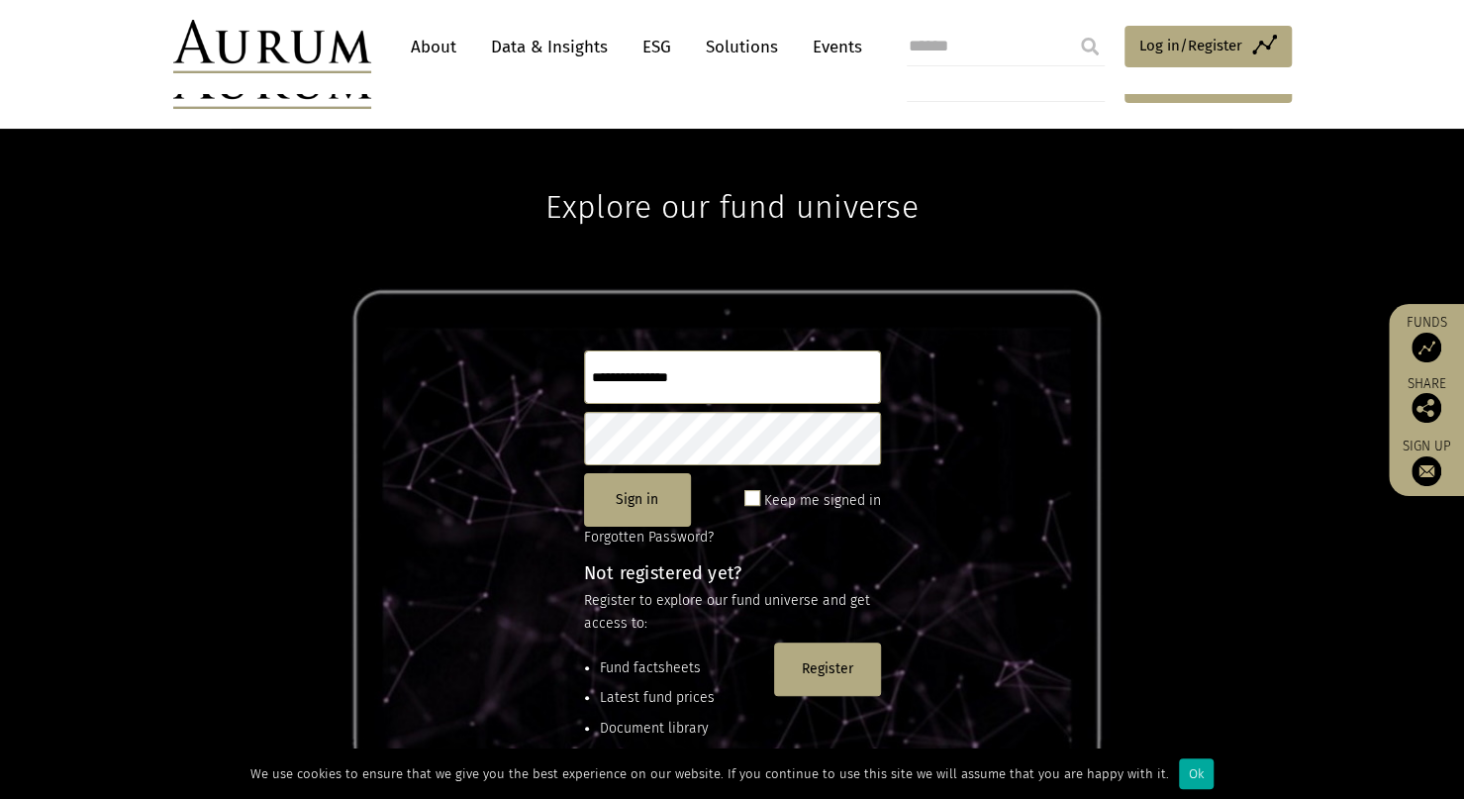
scroll to position [262, 0]
